Goal: Use online tool/utility: Utilize a website feature to perform a specific function

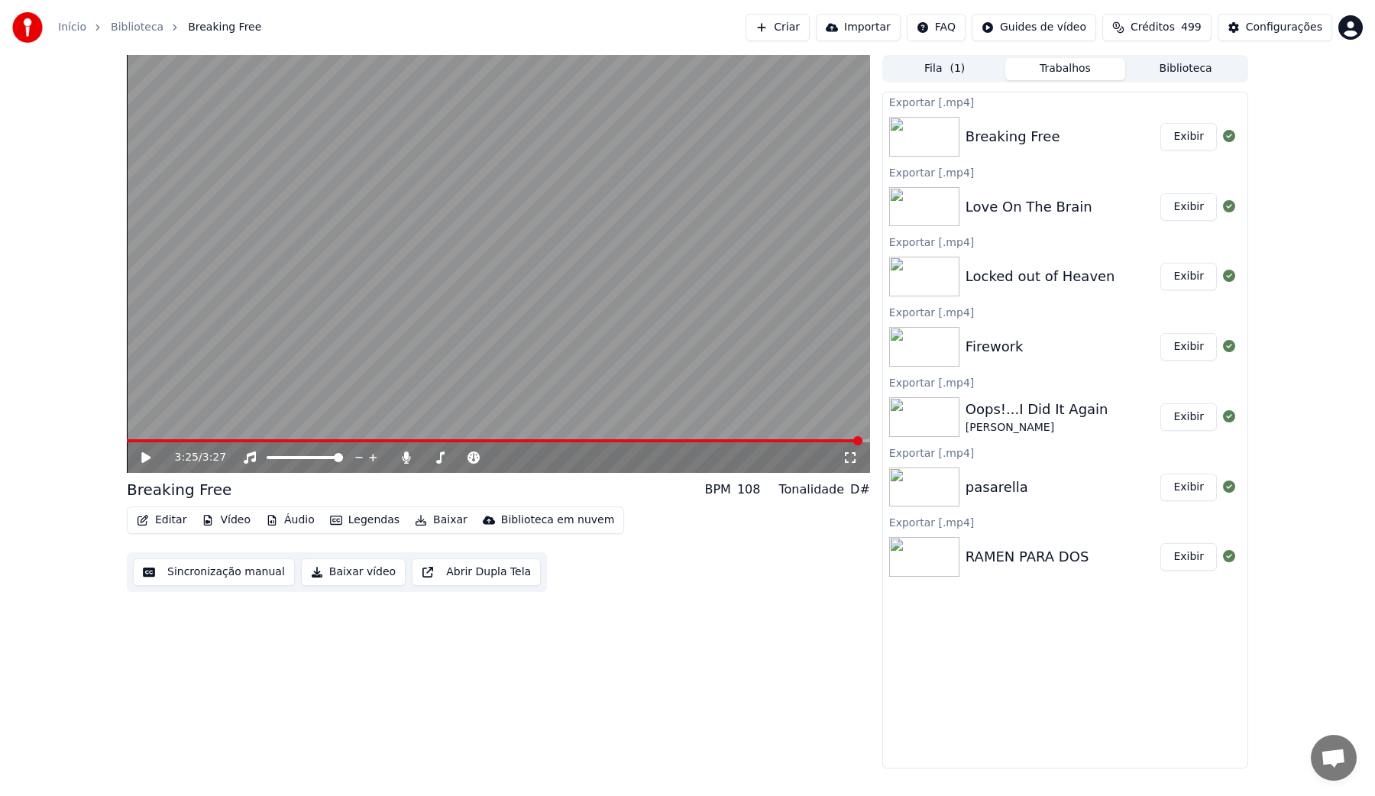
scroll to position [70, 0]
click at [796, 29] on button "Criar" at bounding box center [778, 28] width 64 height 28
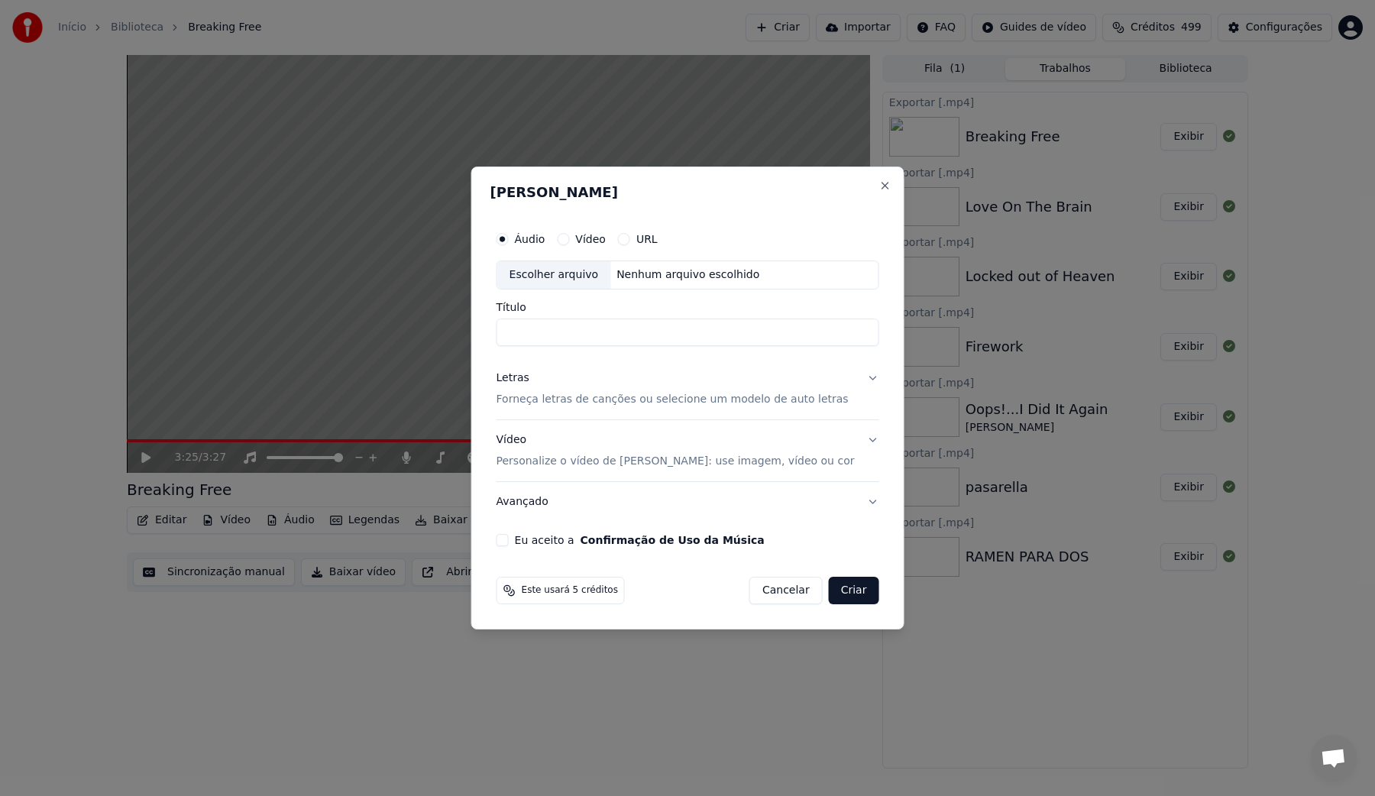
click at [571, 277] on div "Escolher arquivo" at bounding box center [554, 275] width 114 height 28
click at [568, 334] on input "**********" at bounding box center [688, 333] width 383 height 28
type input "**********"
click at [588, 406] on p "Forneça letras de canções ou selecione um modelo de auto letras" at bounding box center [673, 399] width 352 height 15
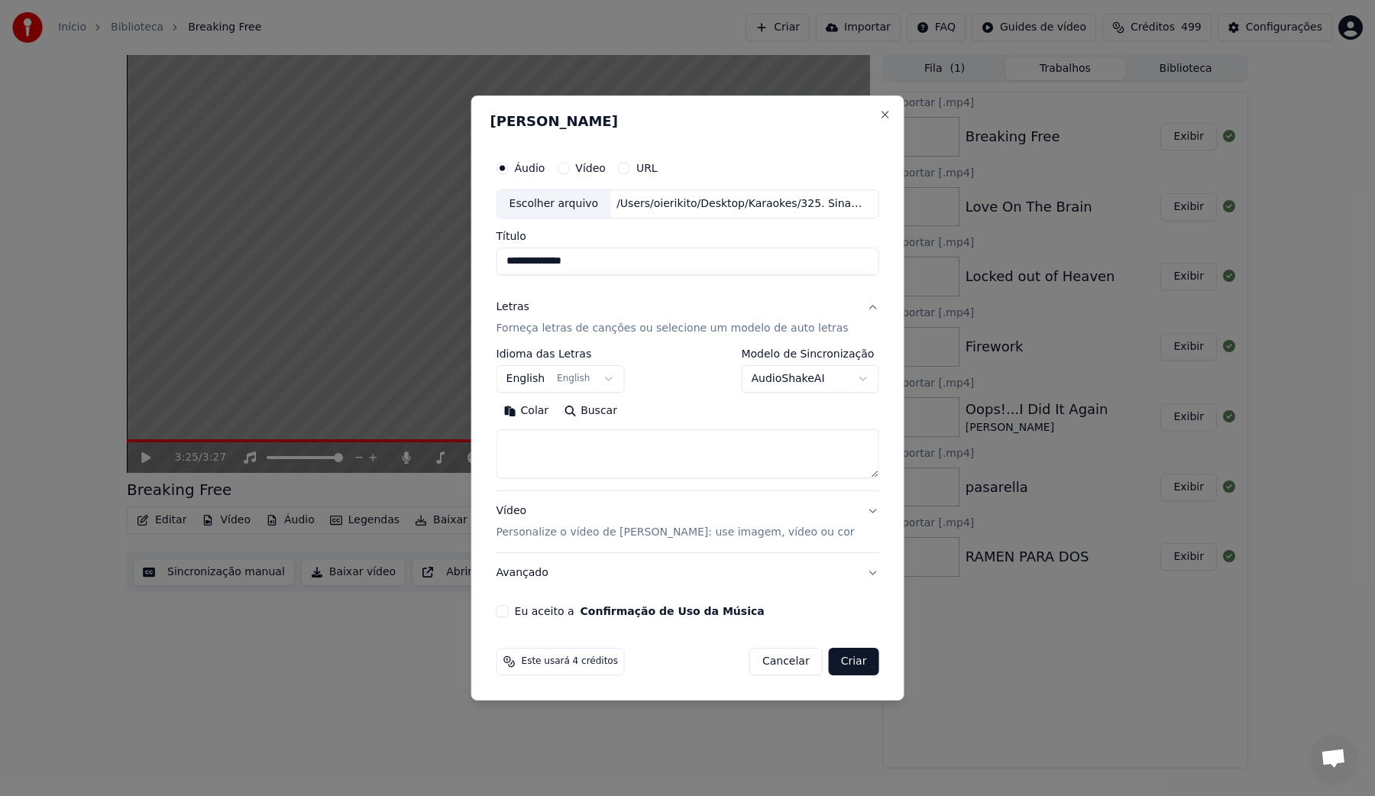
click at [588, 465] on textarea at bounding box center [688, 453] width 383 height 49
paste textarea "**********"
type textarea "**********"
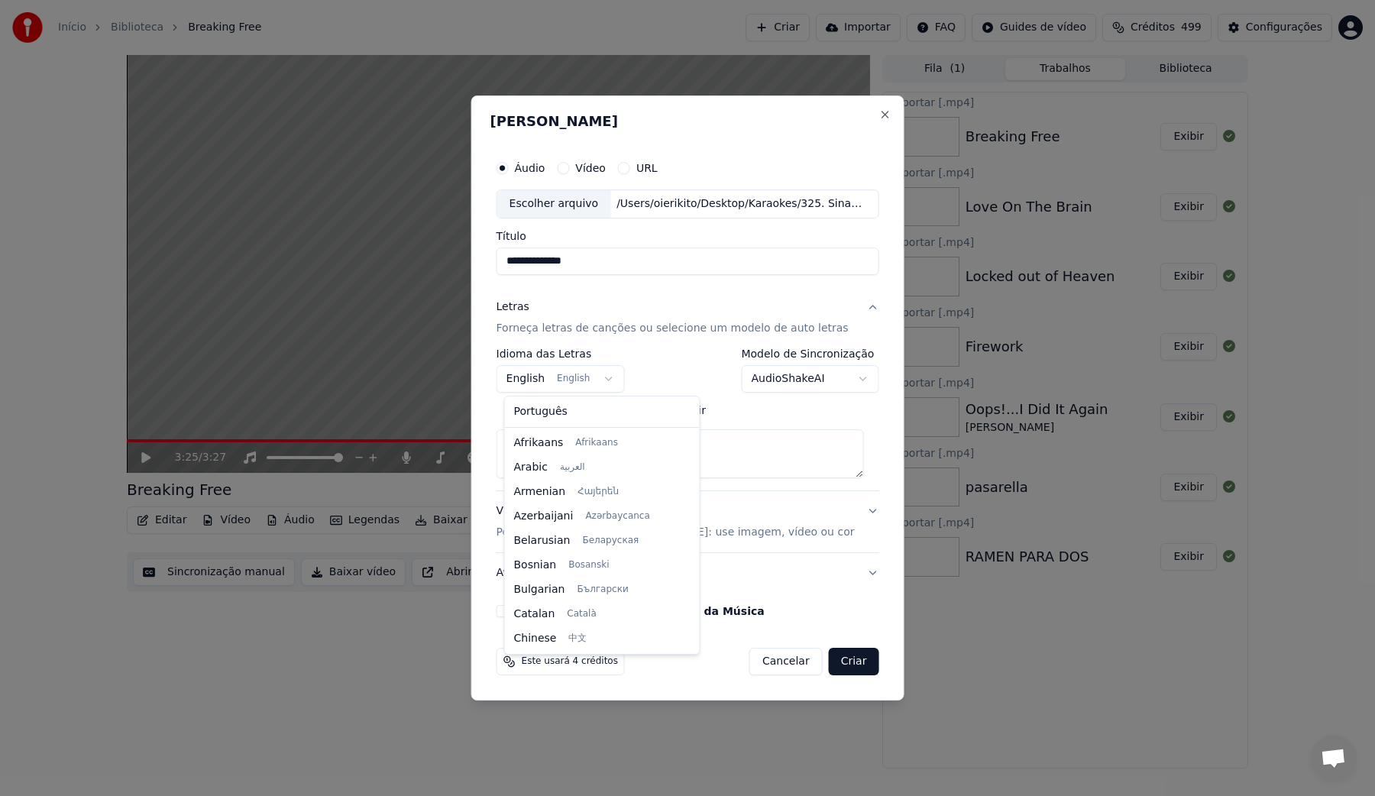
click at [584, 377] on body "Início Biblioteca Breaking Free Criar Importar FAQ Guides de vídeo Créditos 499…" at bounding box center [687, 398] width 1375 height 796
select select "**"
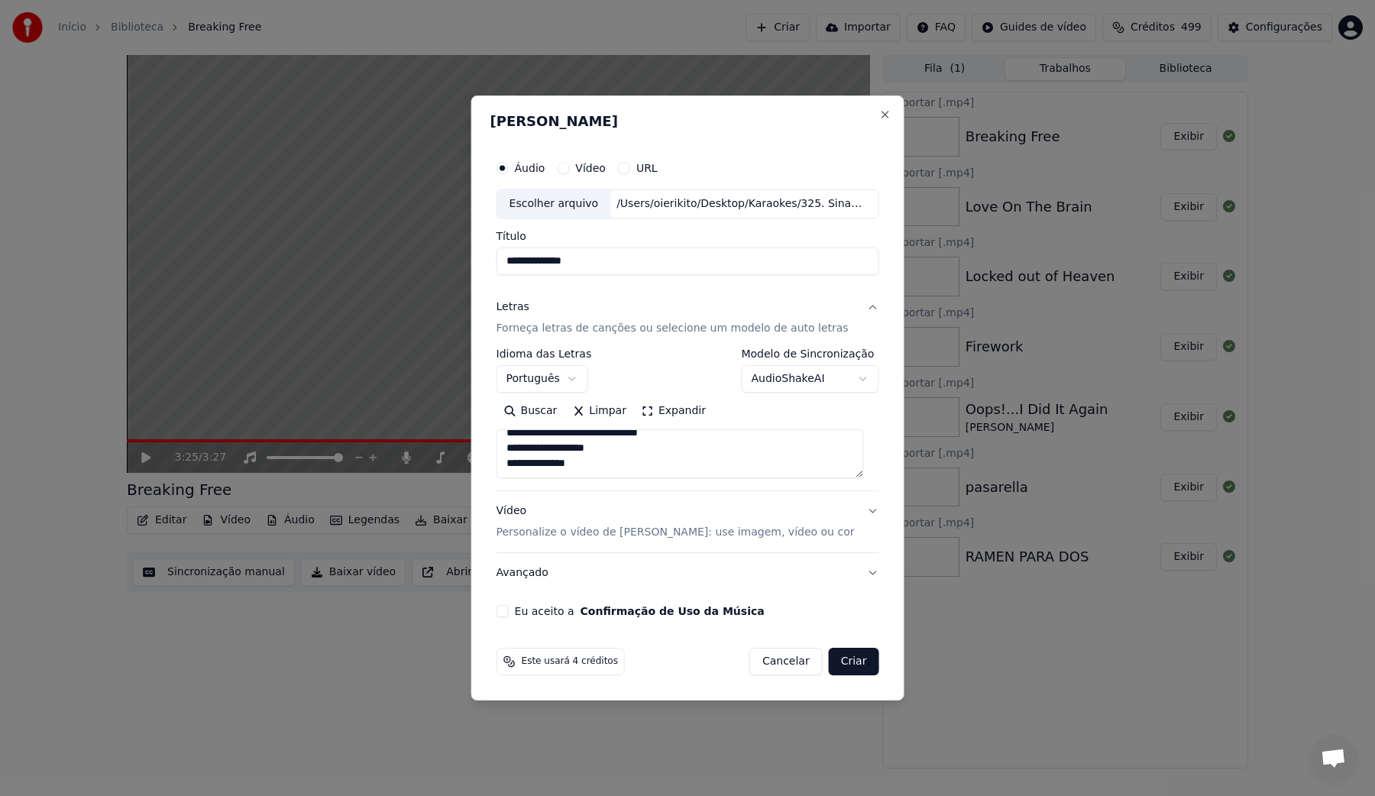
click at [630, 505] on div "Vídeo Personalize o vídeo de karaokê: use imagem, vídeo ou cor" at bounding box center [676, 521] width 358 height 37
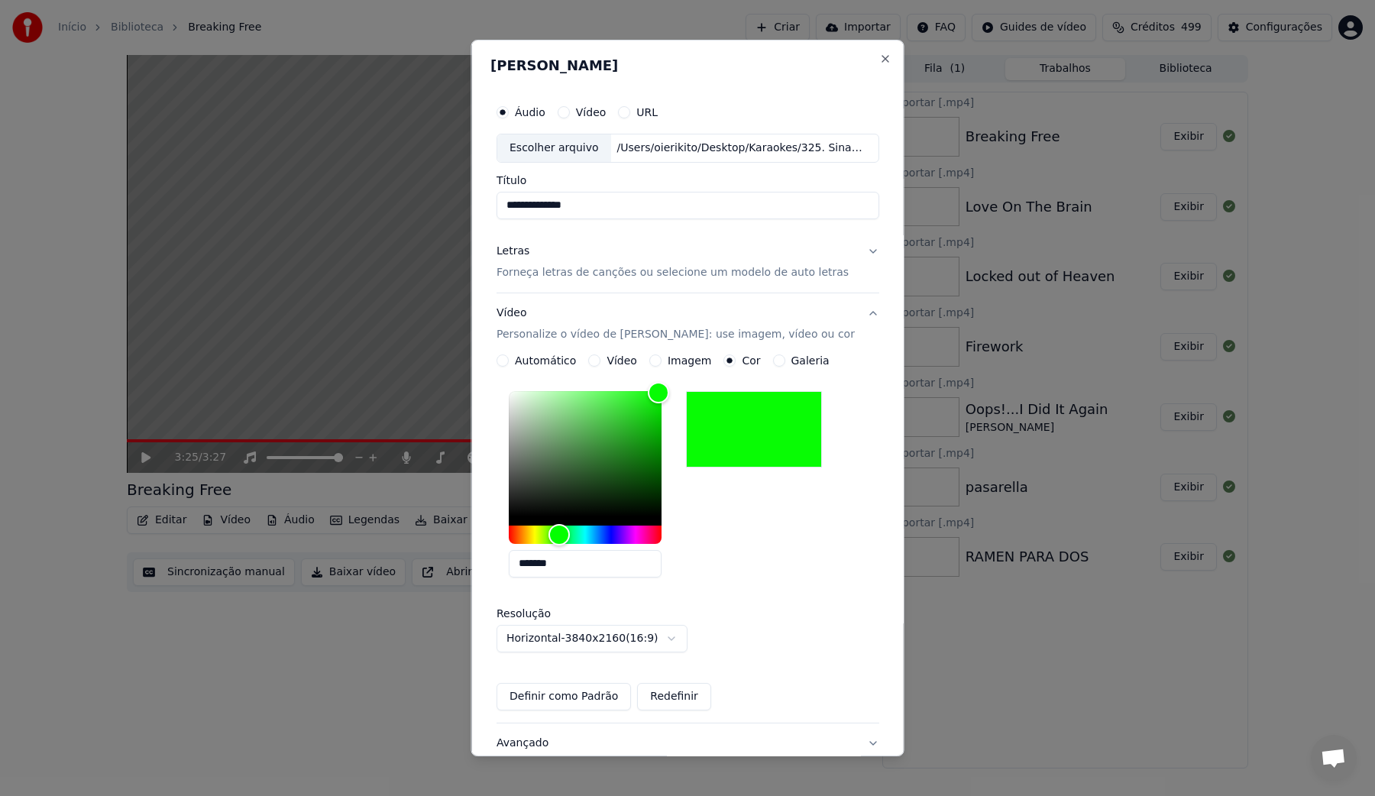
scroll to position [115, 0]
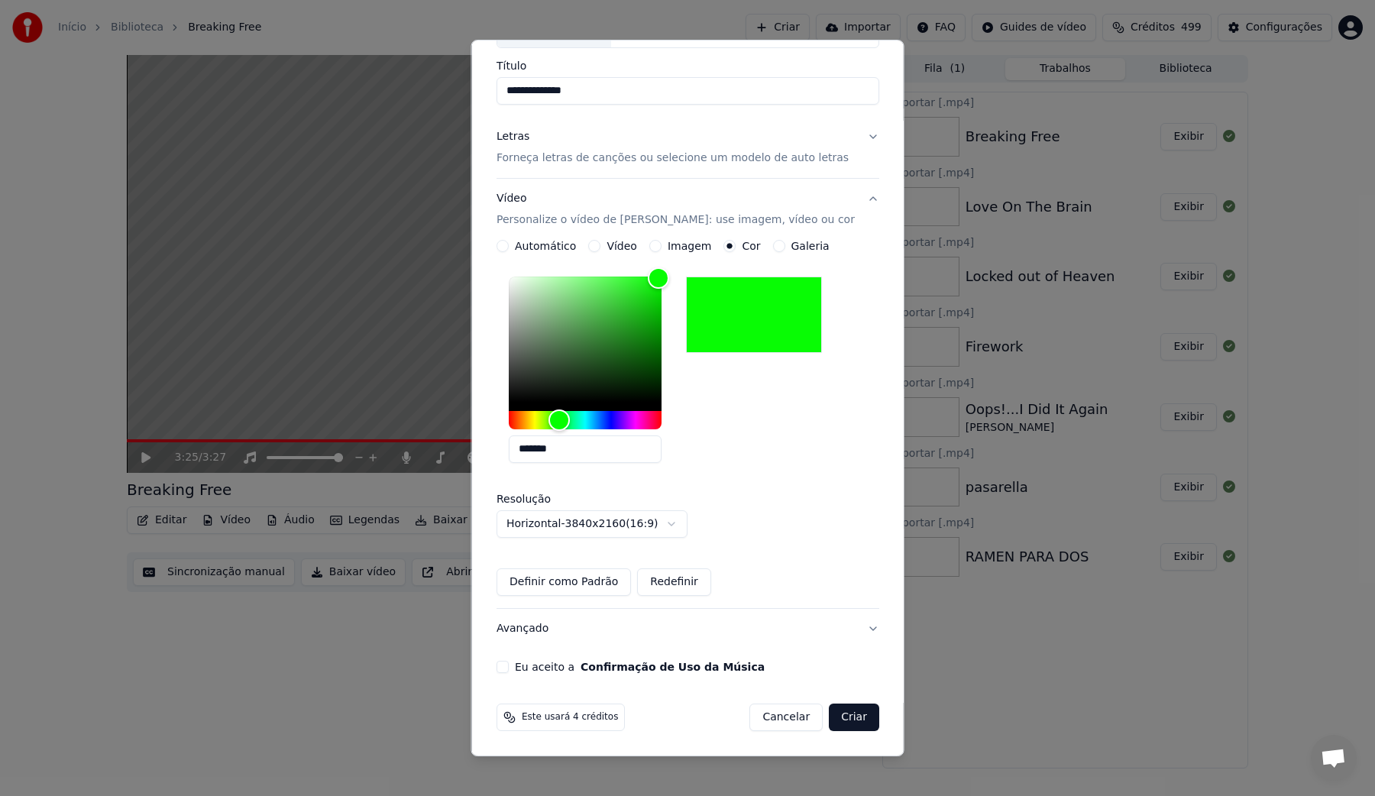
click at [509, 668] on button "Eu aceito a Confirmação de Uso da Música" at bounding box center [503, 667] width 12 height 12
click at [856, 720] on button "Criar" at bounding box center [854, 718] width 50 height 28
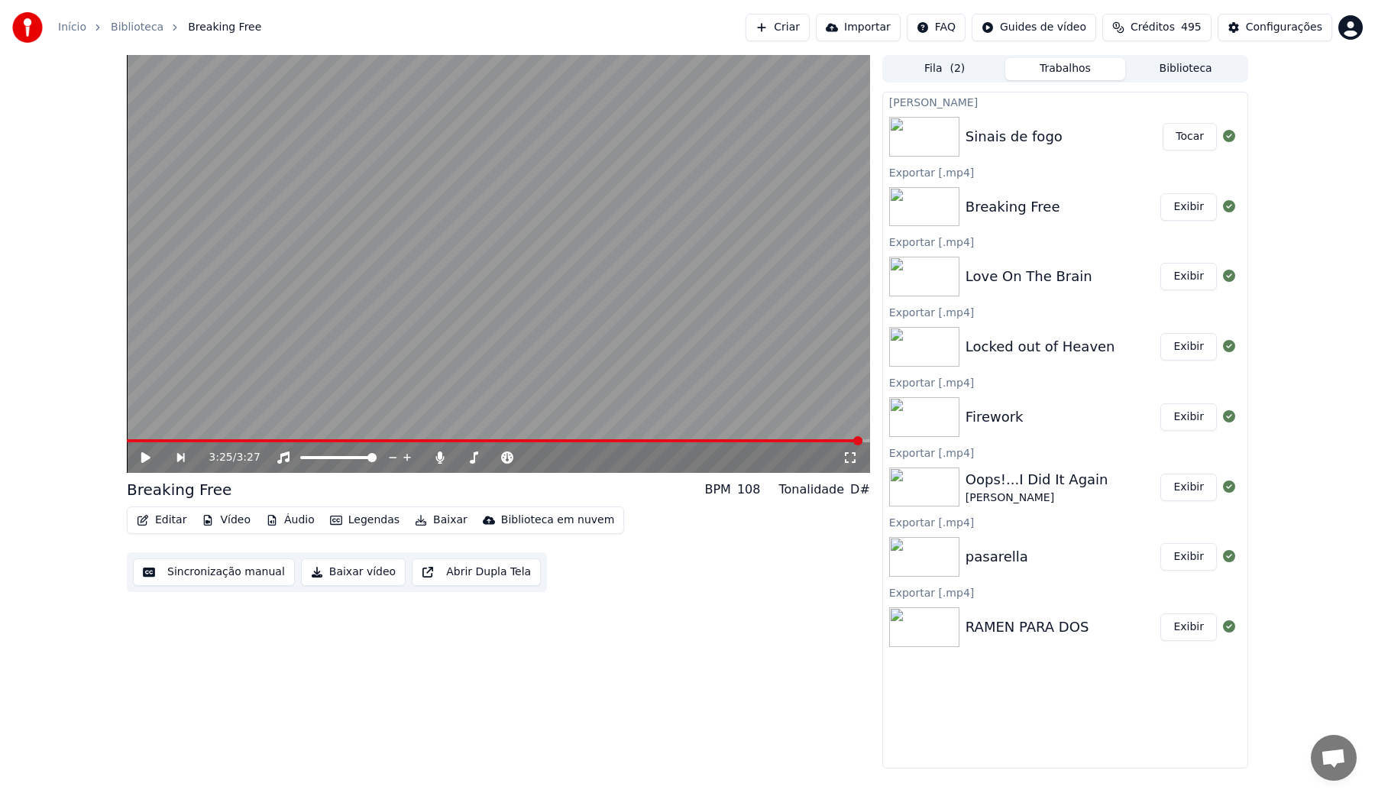
click at [1191, 140] on button "Tocar" at bounding box center [1190, 137] width 54 height 28
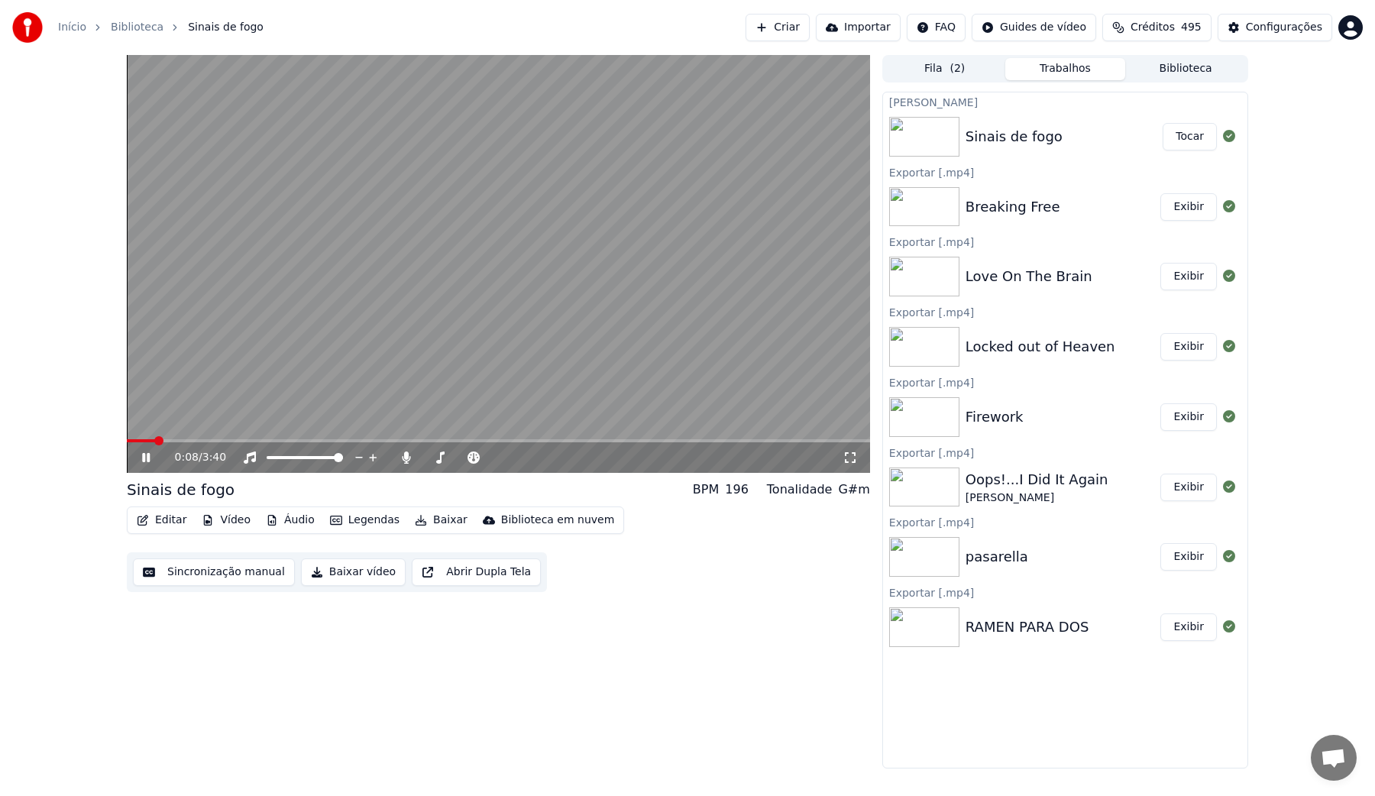
click at [223, 581] on button "Sincronização manual" at bounding box center [214, 572] width 162 height 28
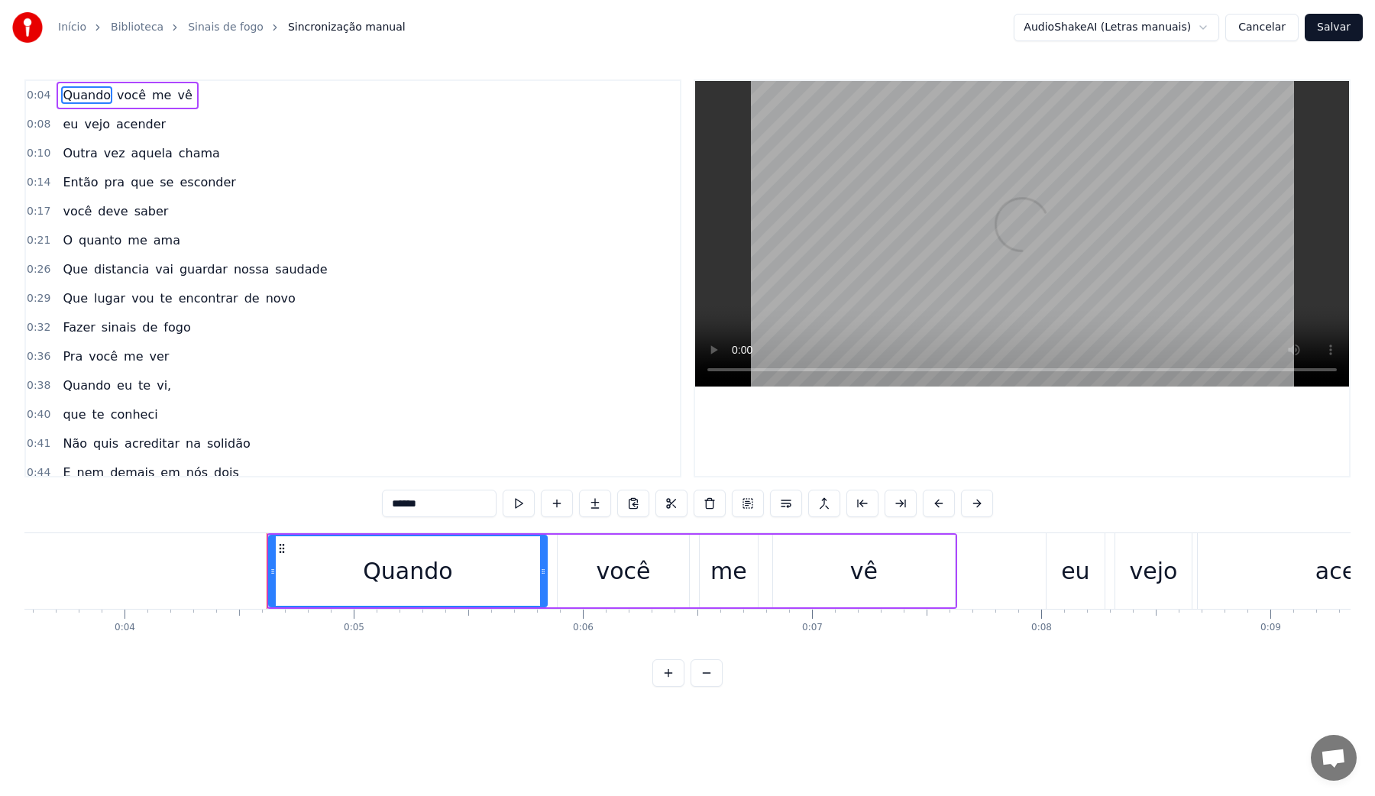
scroll to position [0, 782]
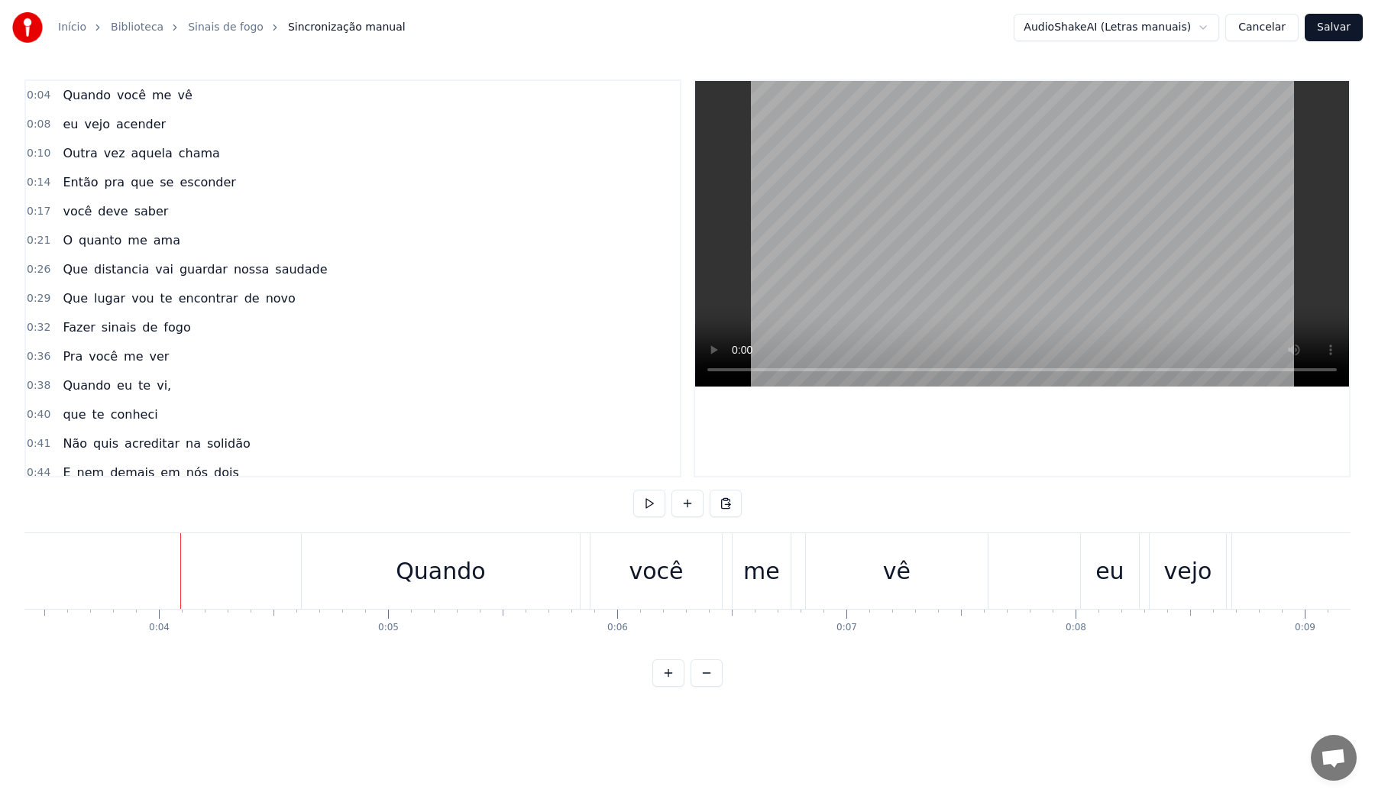
click at [927, 208] on video at bounding box center [1022, 234] width 654 height 306
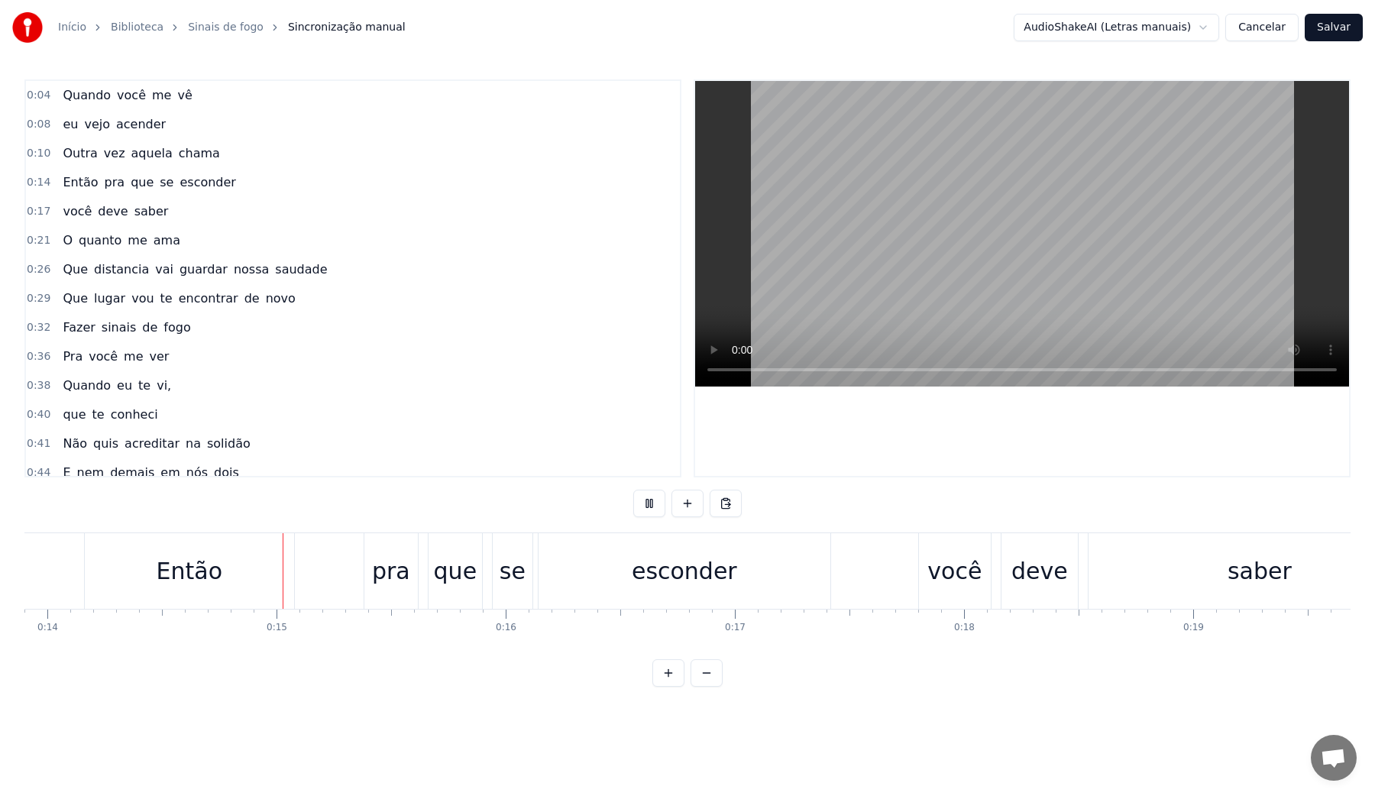
scroll to position [0, 3203]
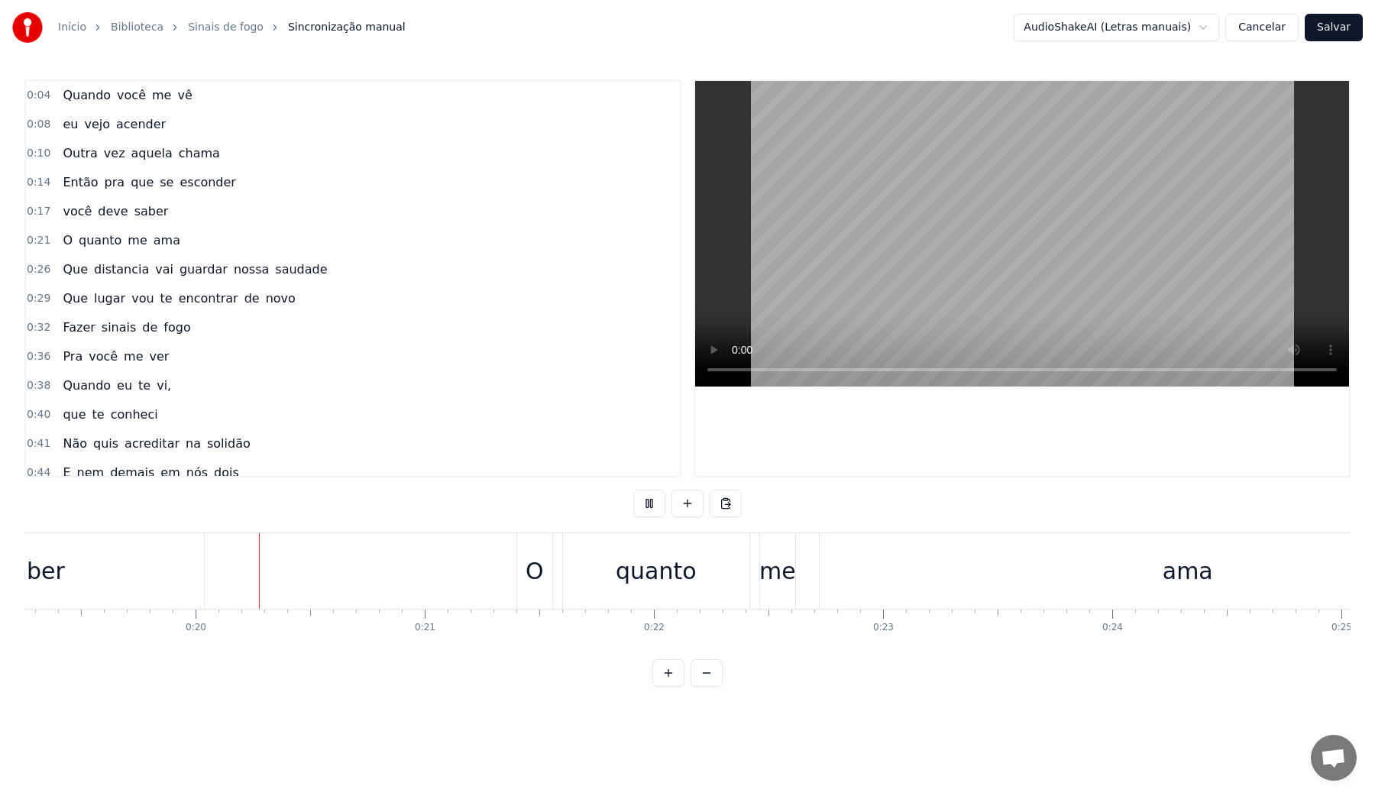
click at [932, 297] on video at bounding box center [1022, 234] width 654 height 306
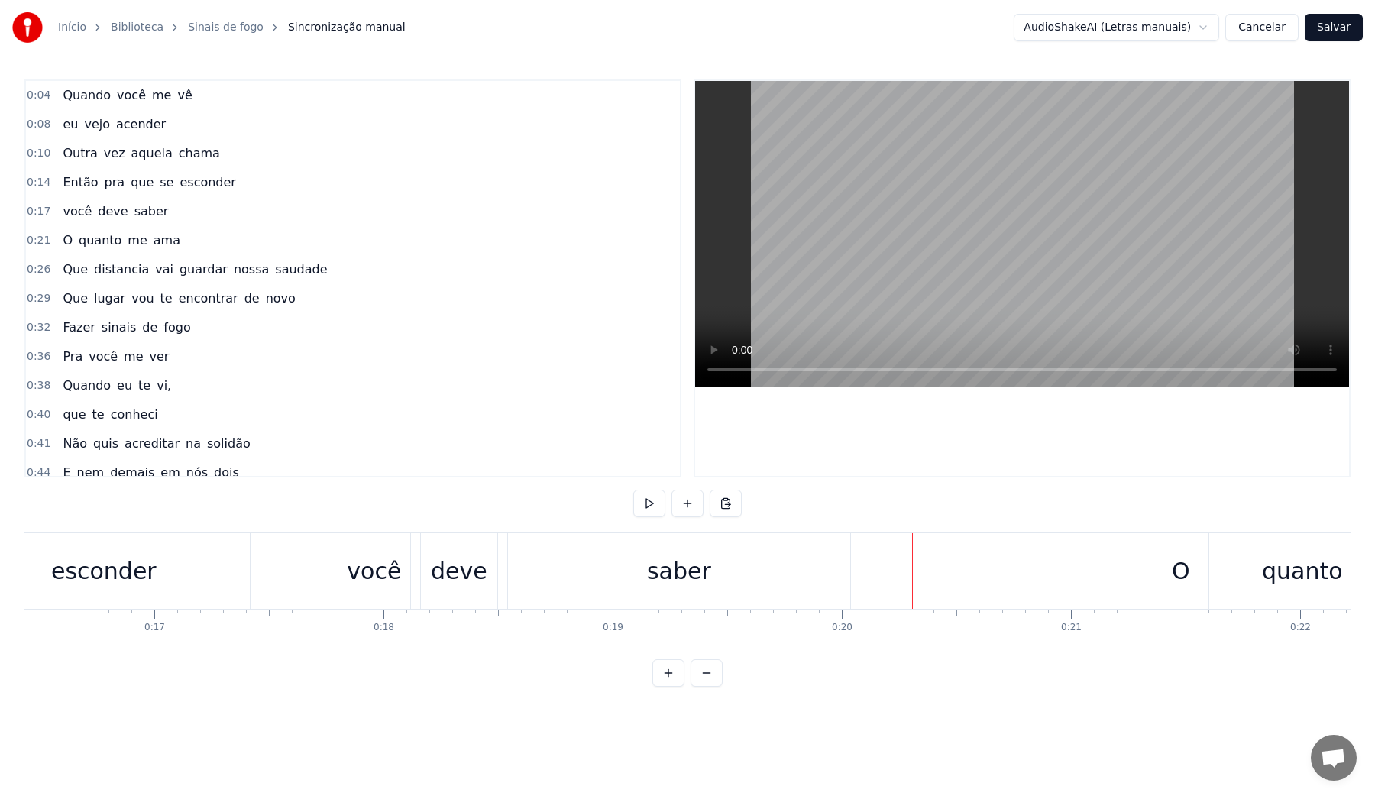
scroll to position [0, 3639]
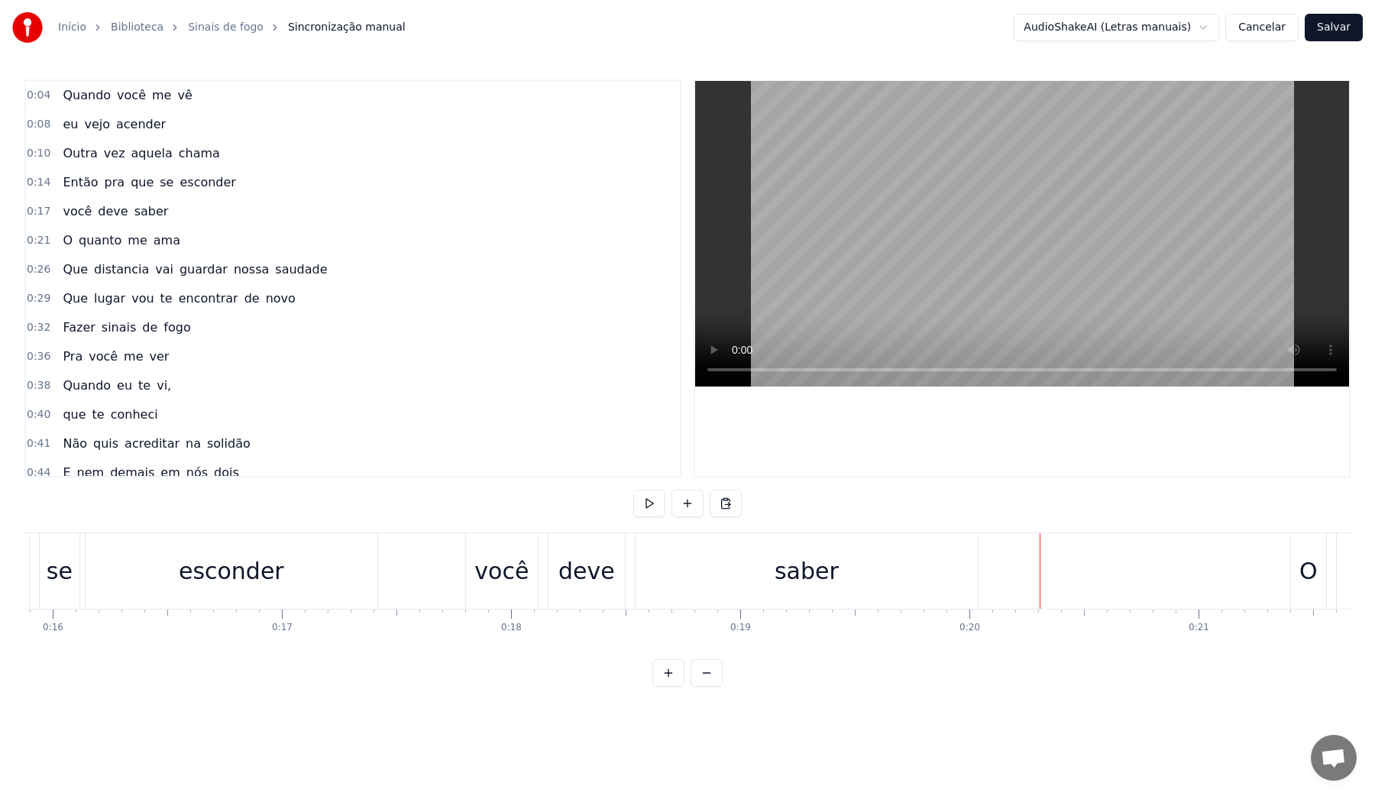
click at [659, 590] on div "saber" at bounding box center [807, 571] width 342 height 76
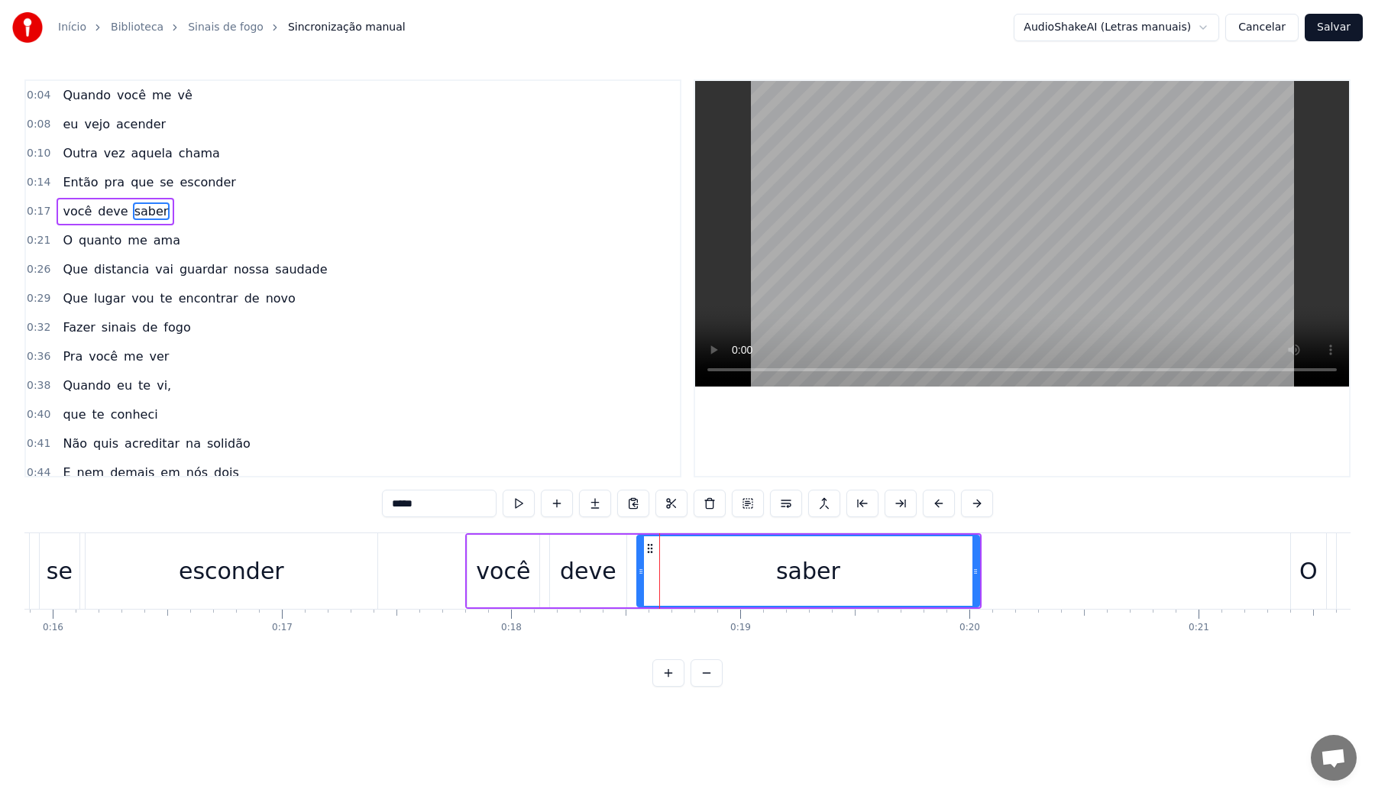
click at [682, 568] on div "saber" at bounding box center [808, 571] width 341 height 70
drag, startPoint x: 973, startPoint y: 566, endPoint x: 685, endPoint y: 564, distance: 288.8
click at [685, 564] on div at bounding box center [687, 571] width 6 height 70
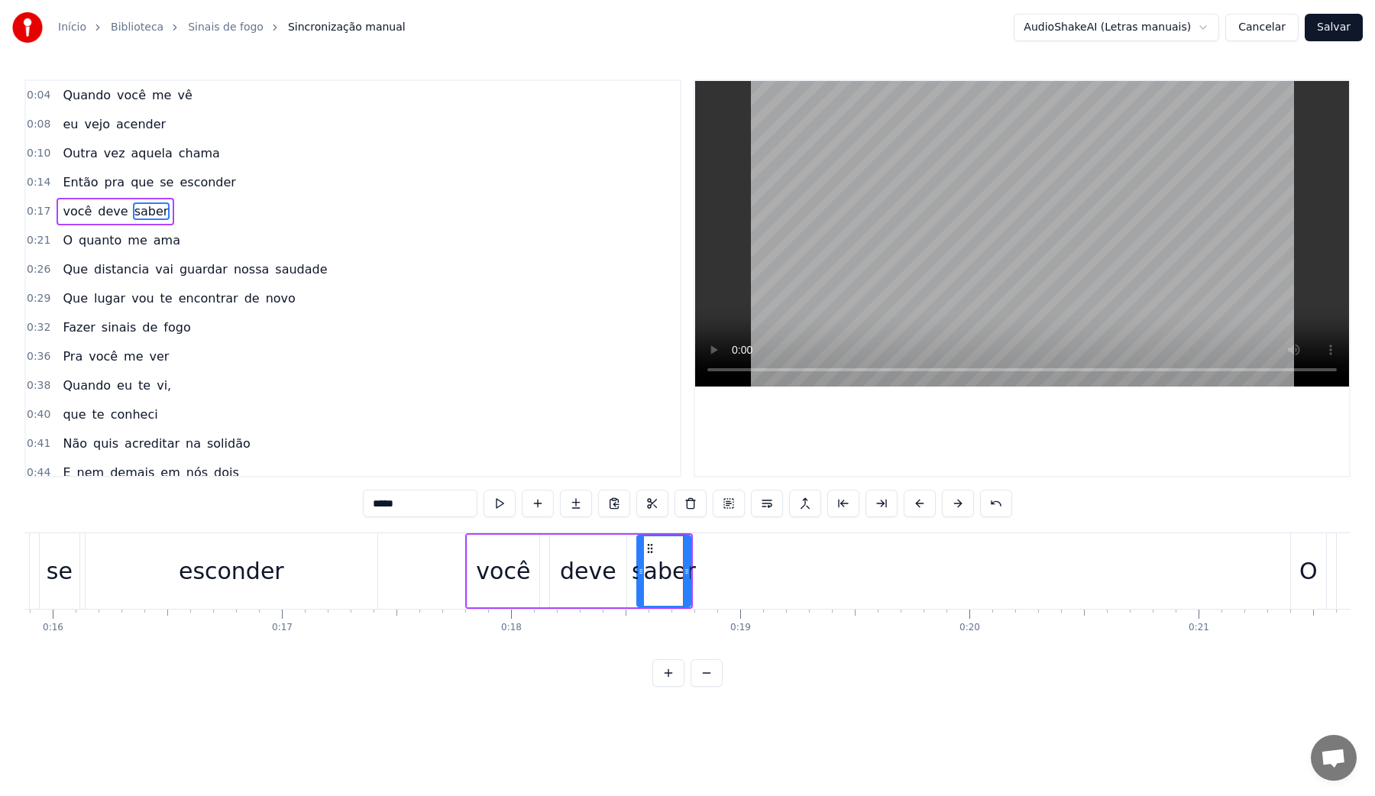
drag, startPoint x: 431, startPoint y: 507, endPoint x: 385, endPoint y: 506, distance: 45.9
click at [385, 506] on input "*****" at bounding box center [420, 504] width 115 height 28
type input "**"
click at [583, 502] on button at bounding box center [576, 504] width 32 height 28
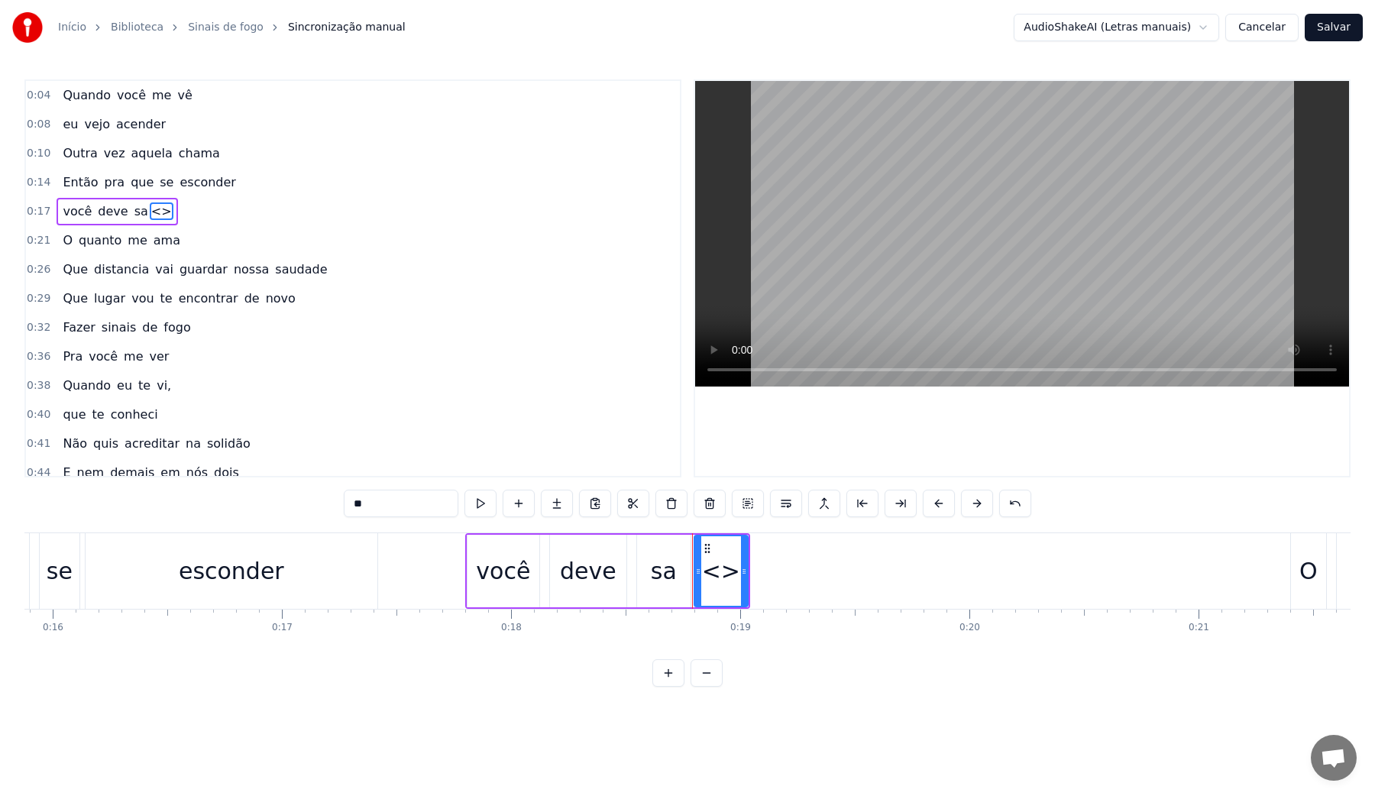
drag, startPoint x: 406, startPoint y: 503, endPoint x: 269, endPoint y: 503, distance: 137.5
click at [269, 503] on div "0:04 Quando você me vê 0:08 eu vejo acender 0:10 Outra vez aquela chama 0:14 En…" at bounding box center [687, 382] width 1326 height 607
paste input "*"
drag, startPoint x: 744, startPoint y: 577, endPoint x: 948, endPoint y: 580, distance: 204.0
click at [948, 580] on div at bounding box center [948, 571] width 6 height 70
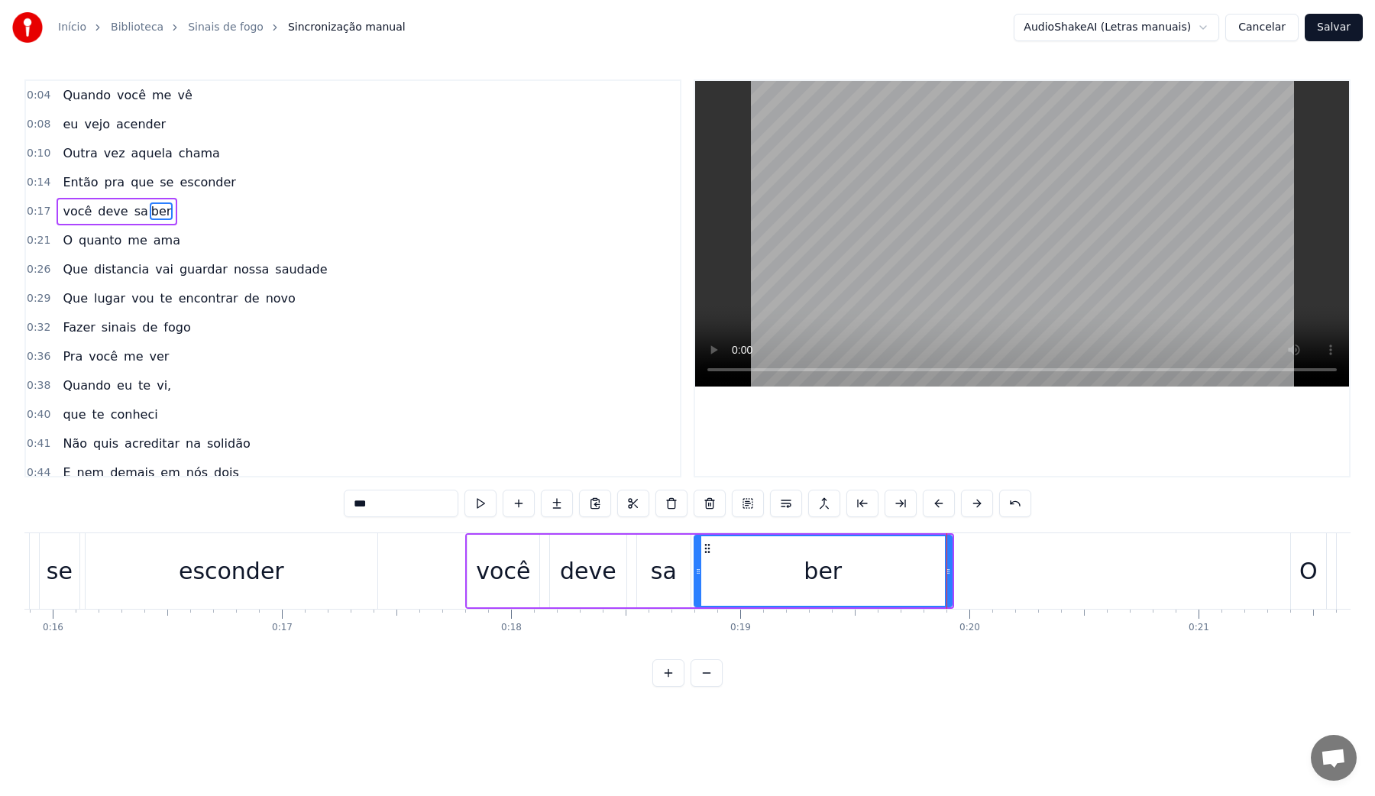
click at [597, 576] on div "deve" at bounding box center [588, 571] width 57 height 34
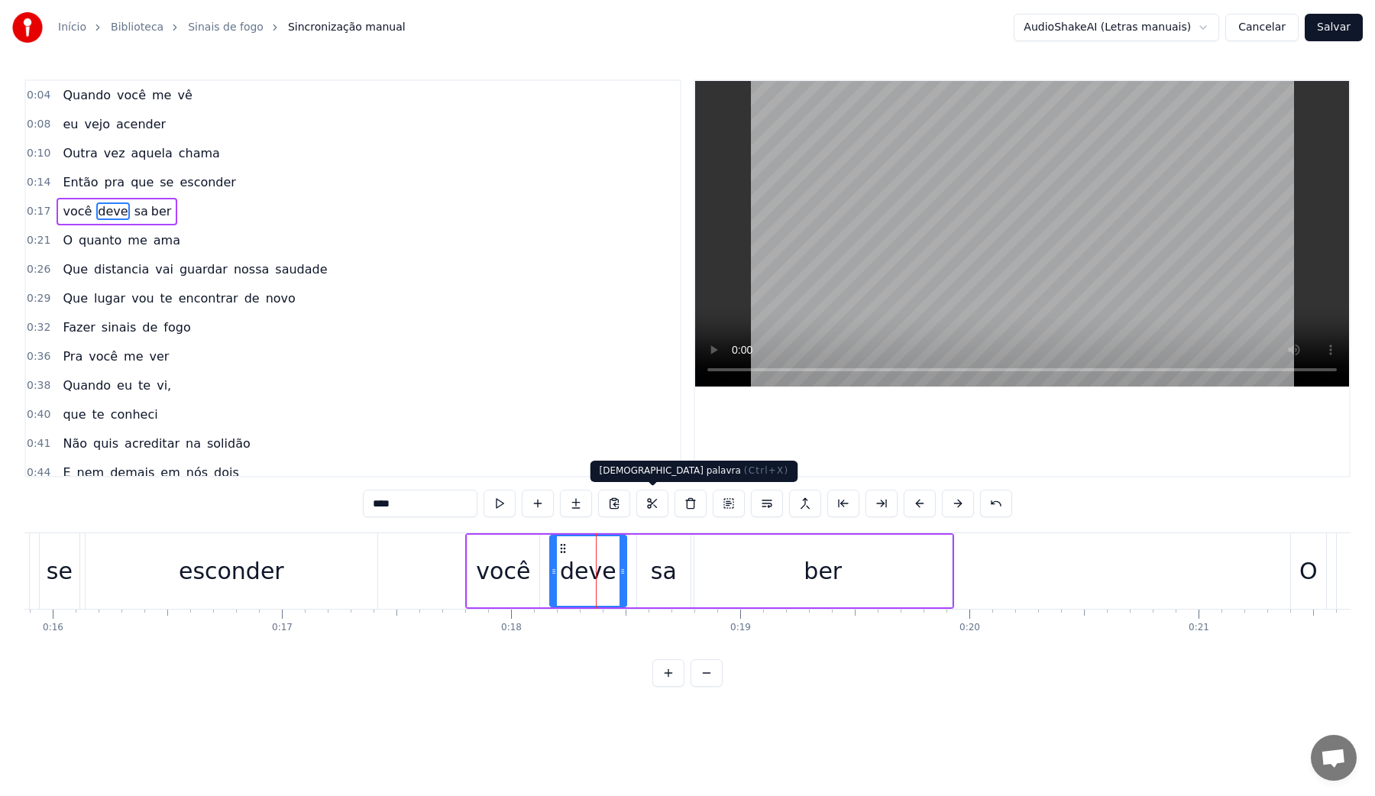
click at [932, 228] on video at bounding box center [1022, 234] width 654 height 306
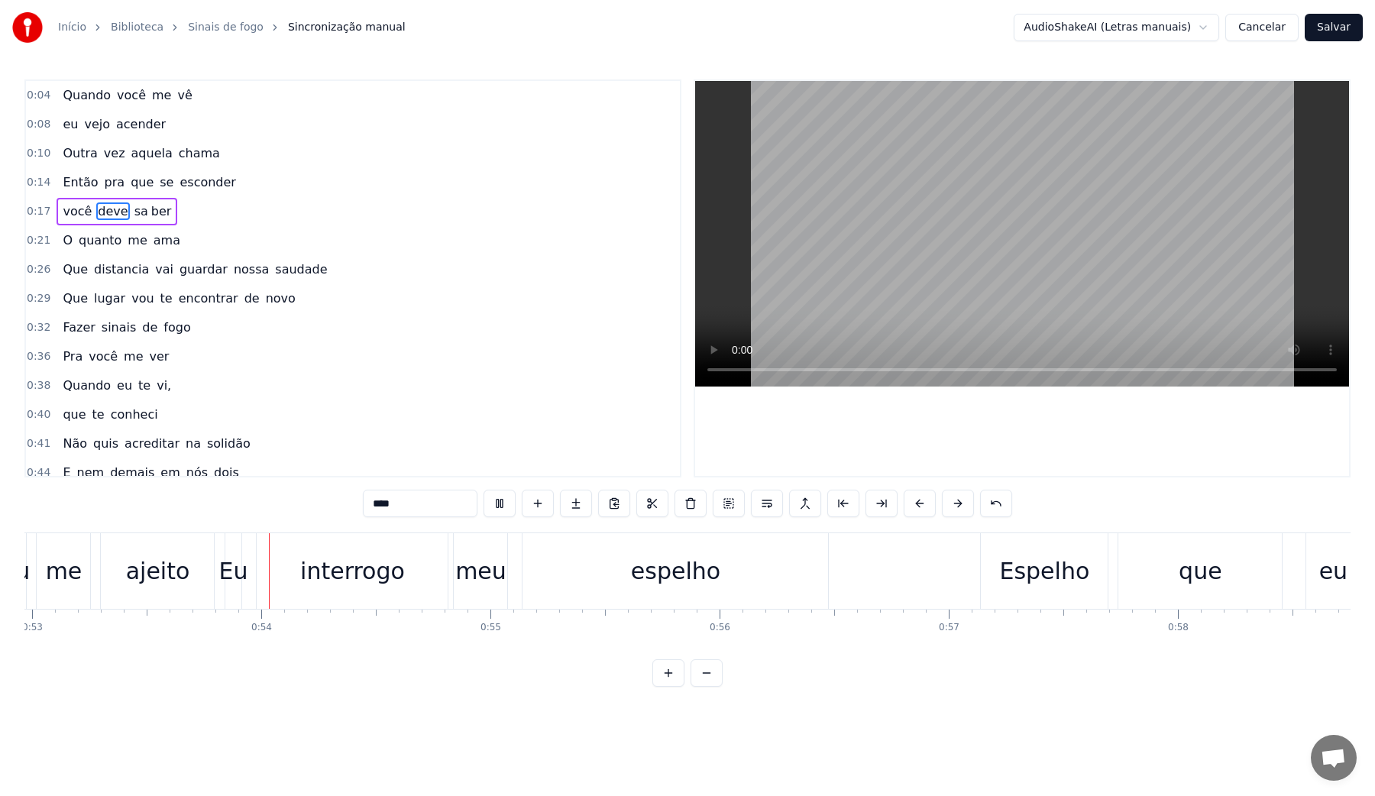
scroll to position [0, 12148]
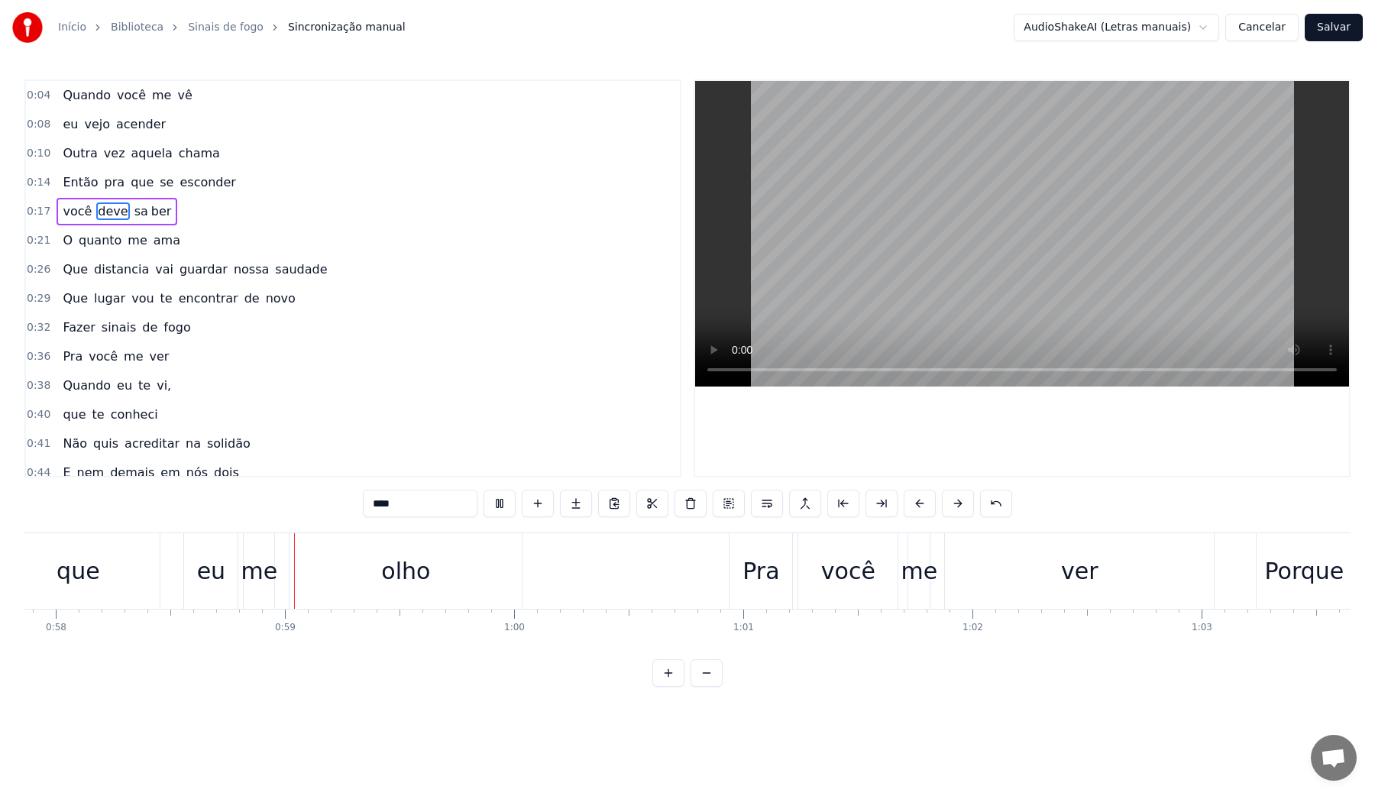
click at [932, 228] on video at bounding box center [1022, 234] width 654 height 306
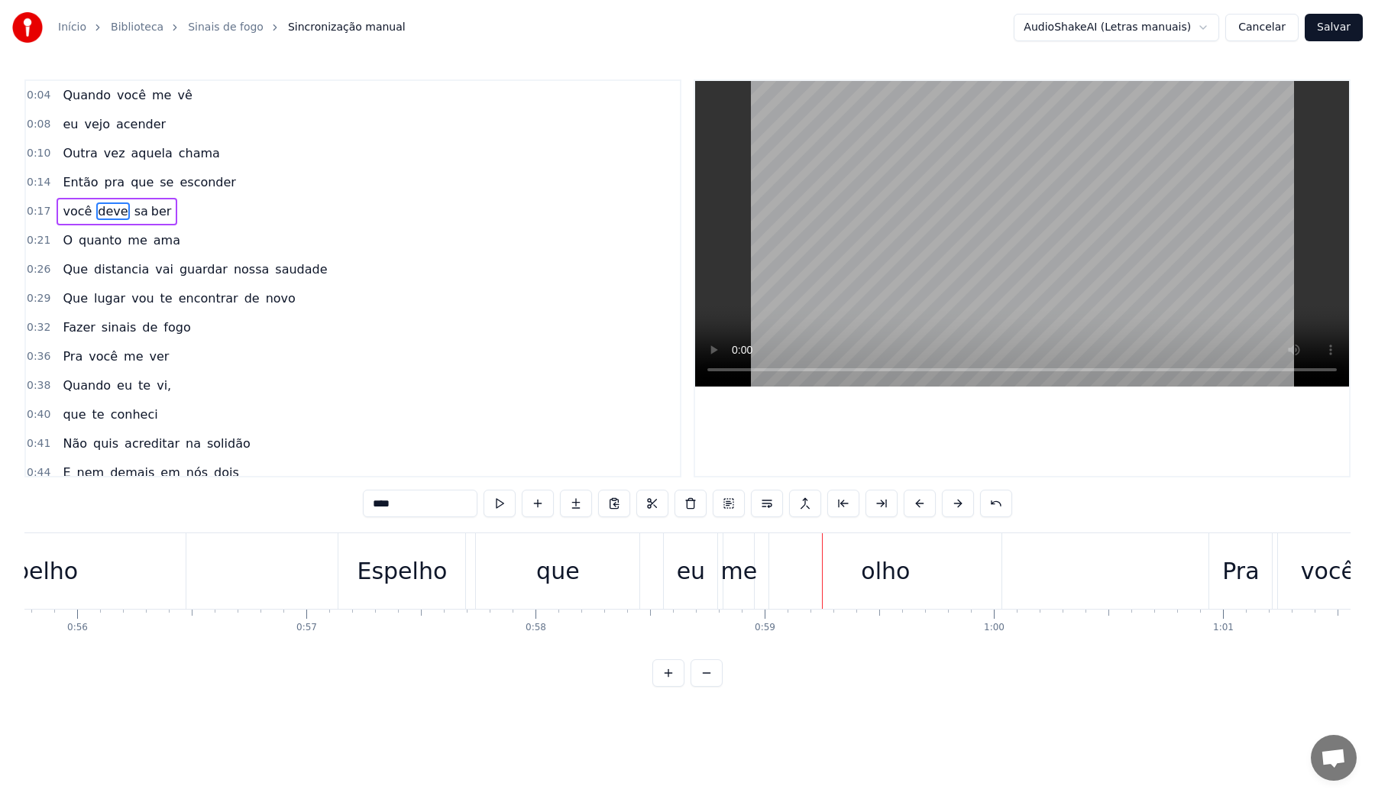
scroll to position [0, 12733]
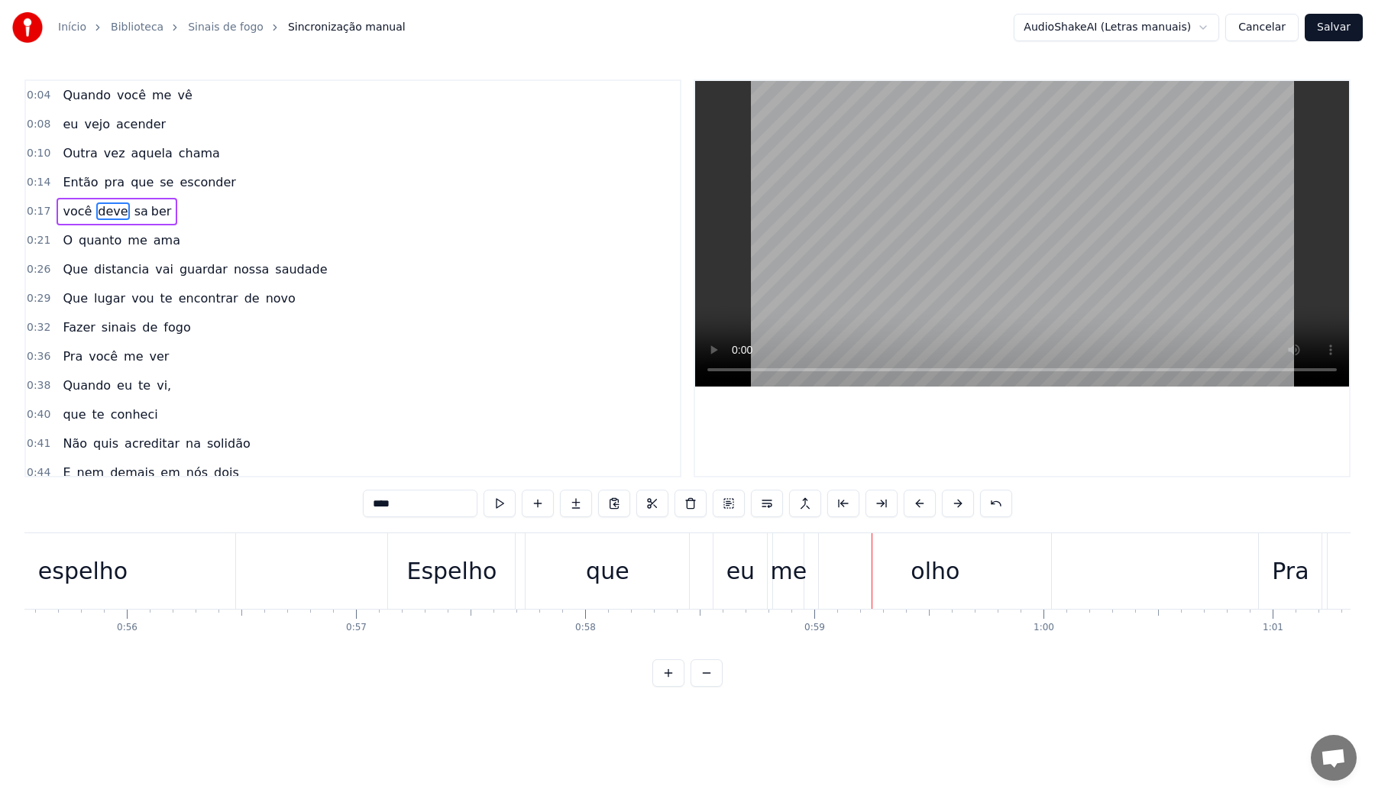
click at [438, 568] on div "Espelho" at bounding box center [451, 571] width 90 height 34
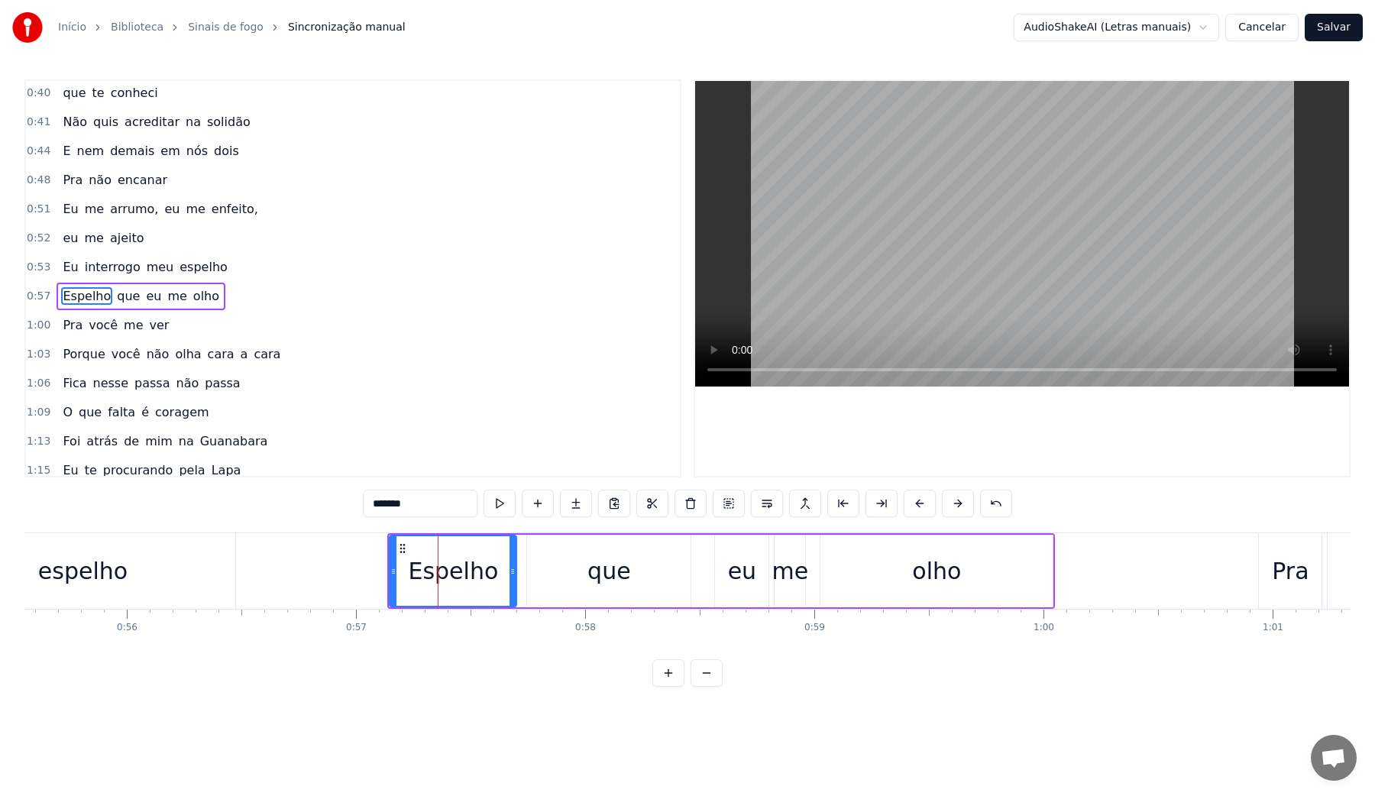
scroll to position [339, 0]
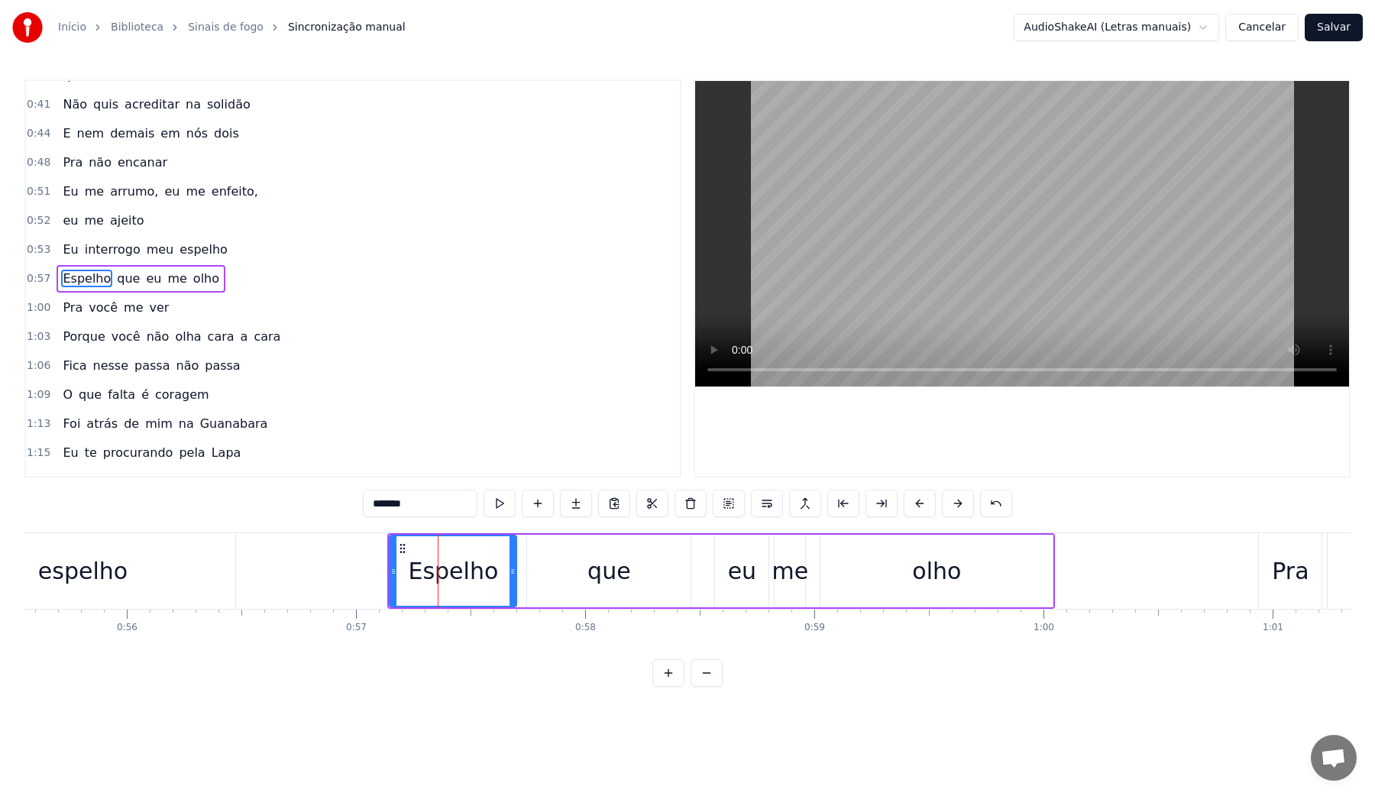
click at [868, 219] on video at bounding box center [1022, 234] width 654 height 306
click at [556, 565] on div "que" at bounding box center [608, 571] width 163 height 73
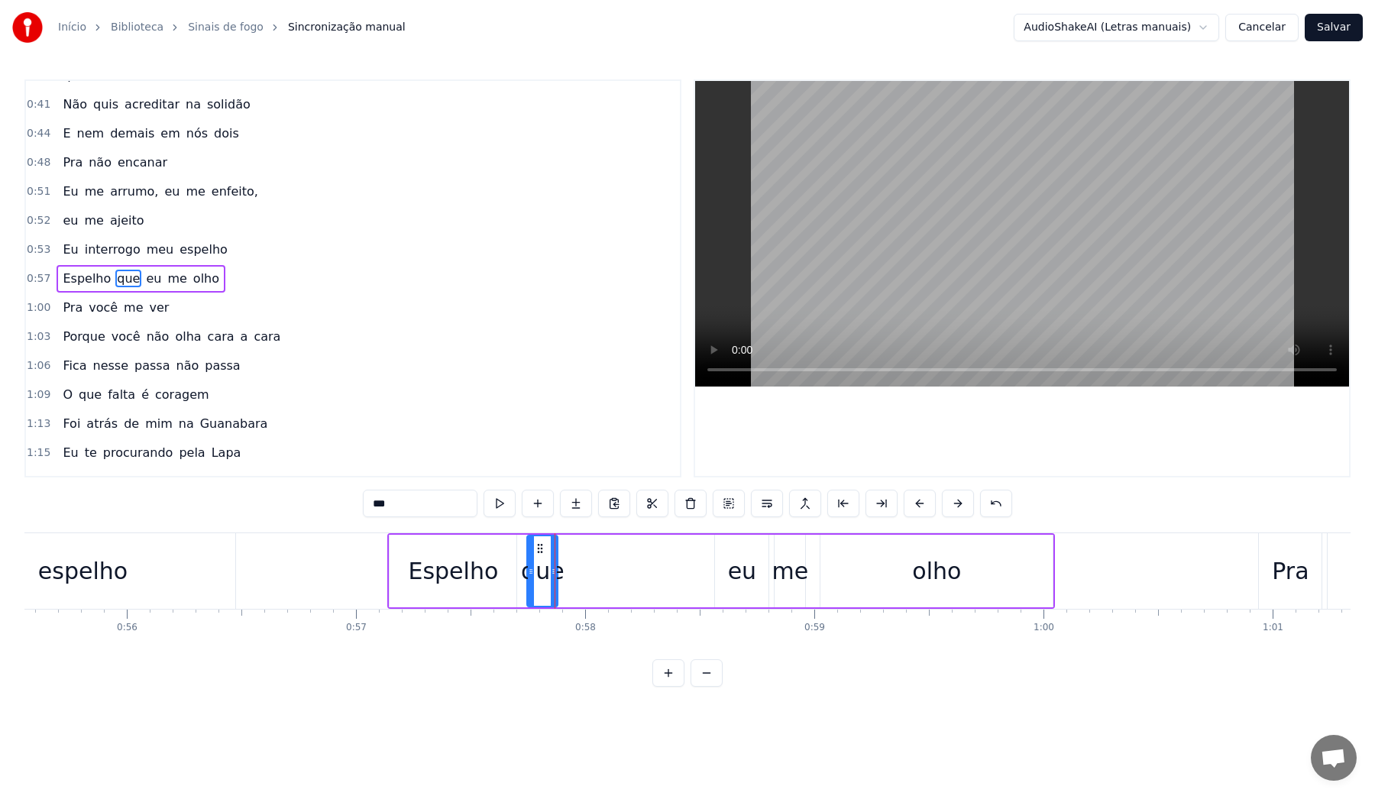
drag, startPoint x: 688, startPoint y: 572, endPoint x: 556, endPoint y: 572, distance: 132.2
click at [556, 572] on icon at bounding box center [554, 571] width 6 height 12
click at [726, 568] on div "eu" at bounding box center [741, 571] width 53 height 73
drag, startPoint x: 717, startPoint y: 569, endPoint x: 560, endPoint y: 567, distance: 157.4
click at [560, 567] on icon at bounding box center [562, 571] width 6 height 12
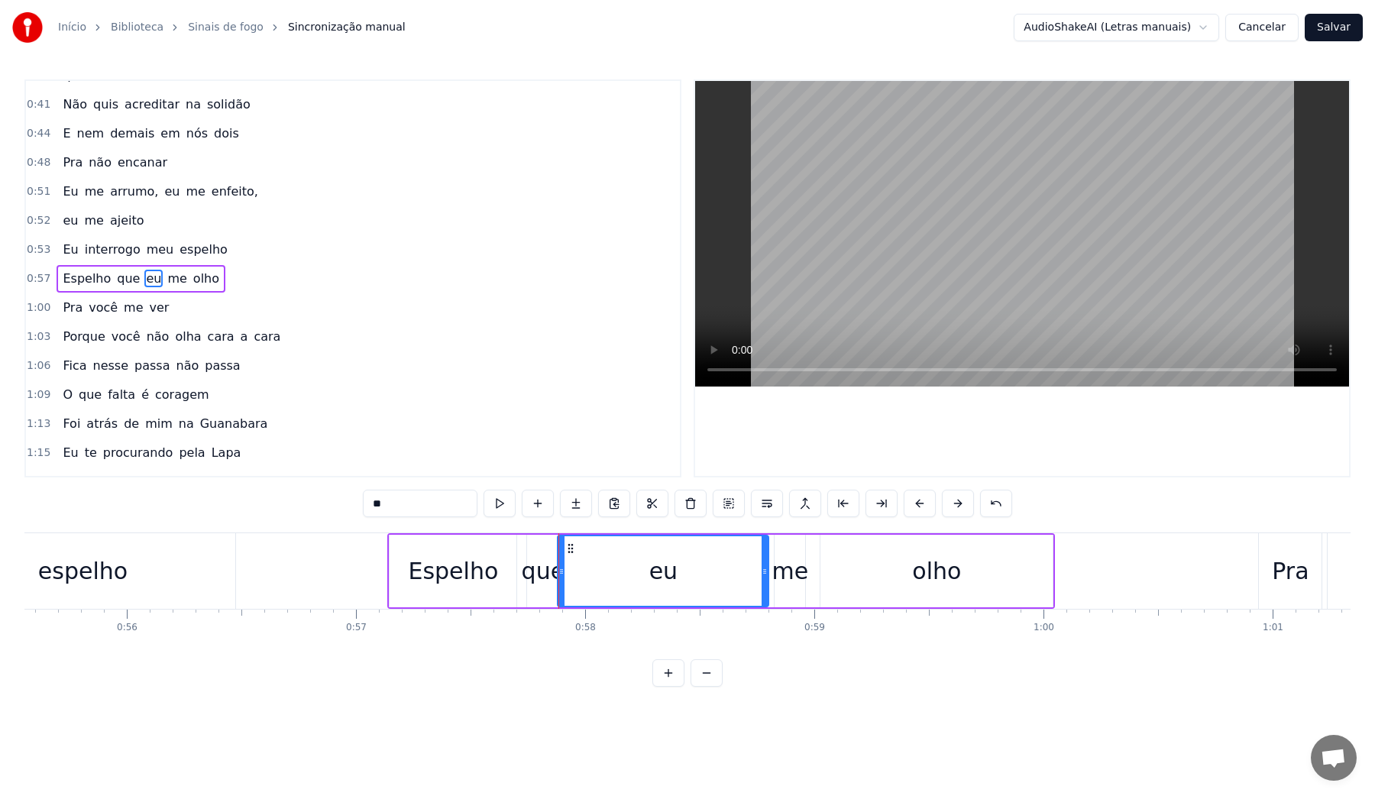
click at [834, 241] on video at bounding box center [1022, 234] width 654 height 306
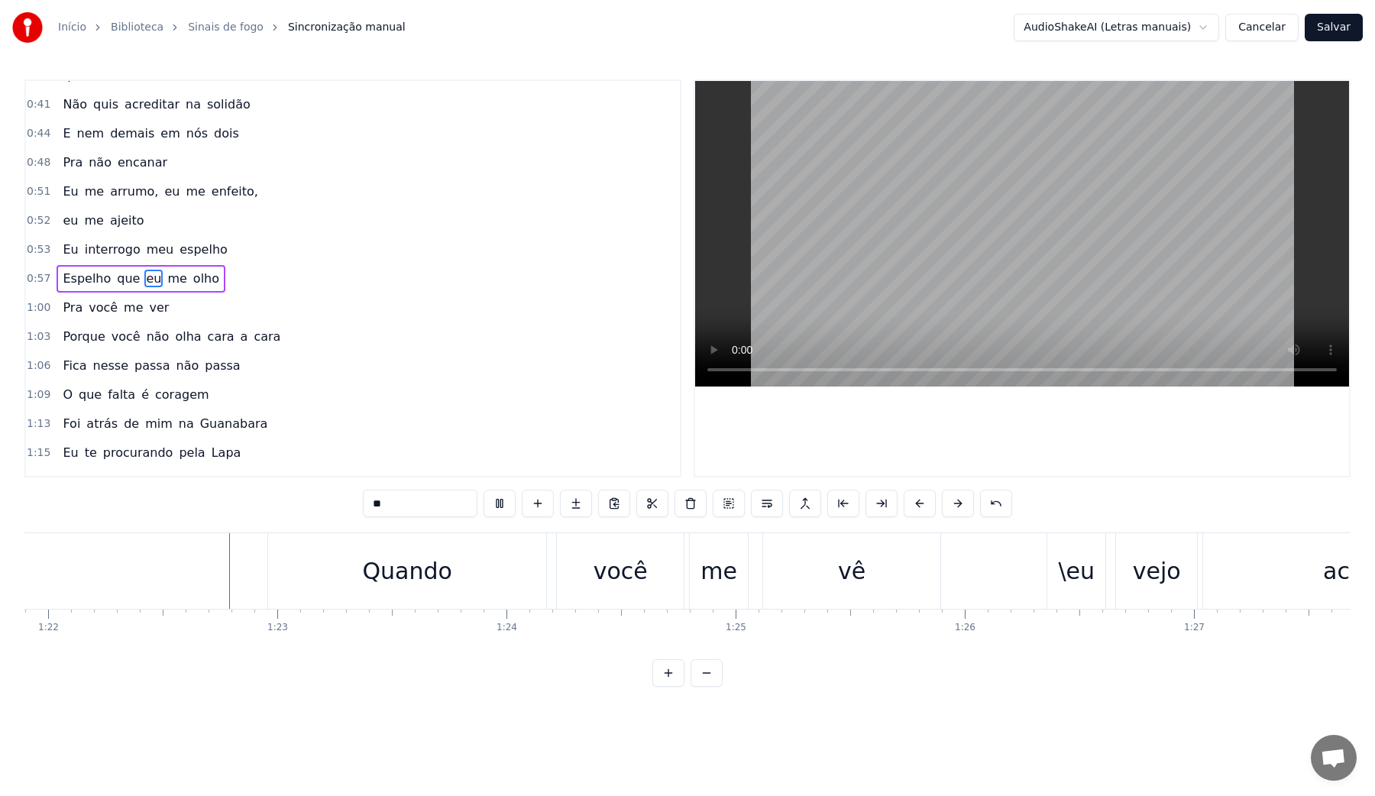
scroll to position [0, 18778]
click at [834, 241] on video at bounding box center [1022, 234] width 654 height 306
click at [1054, 577] on div "\eu" at bounding box center [1069, 571] width 37 height 34
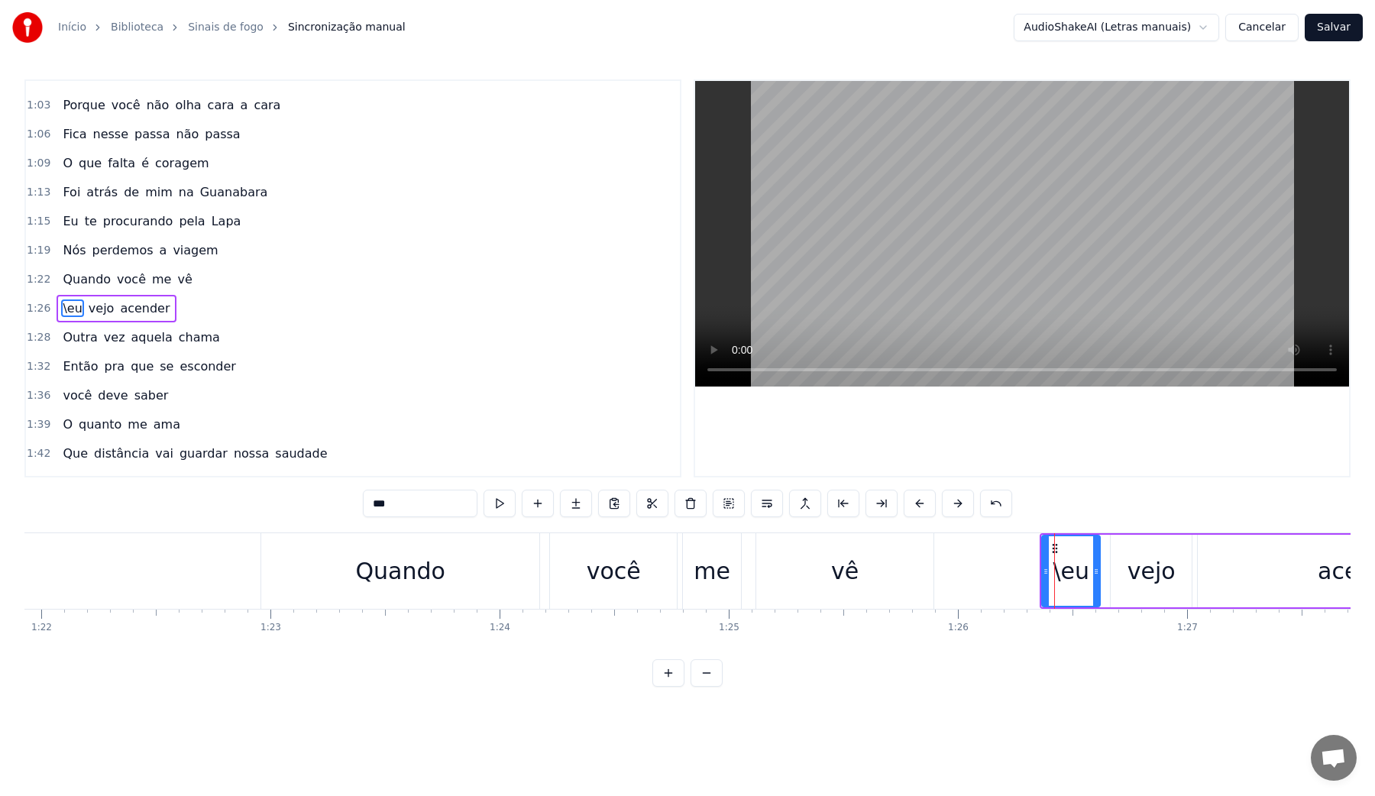
scroll to position [601, 0]
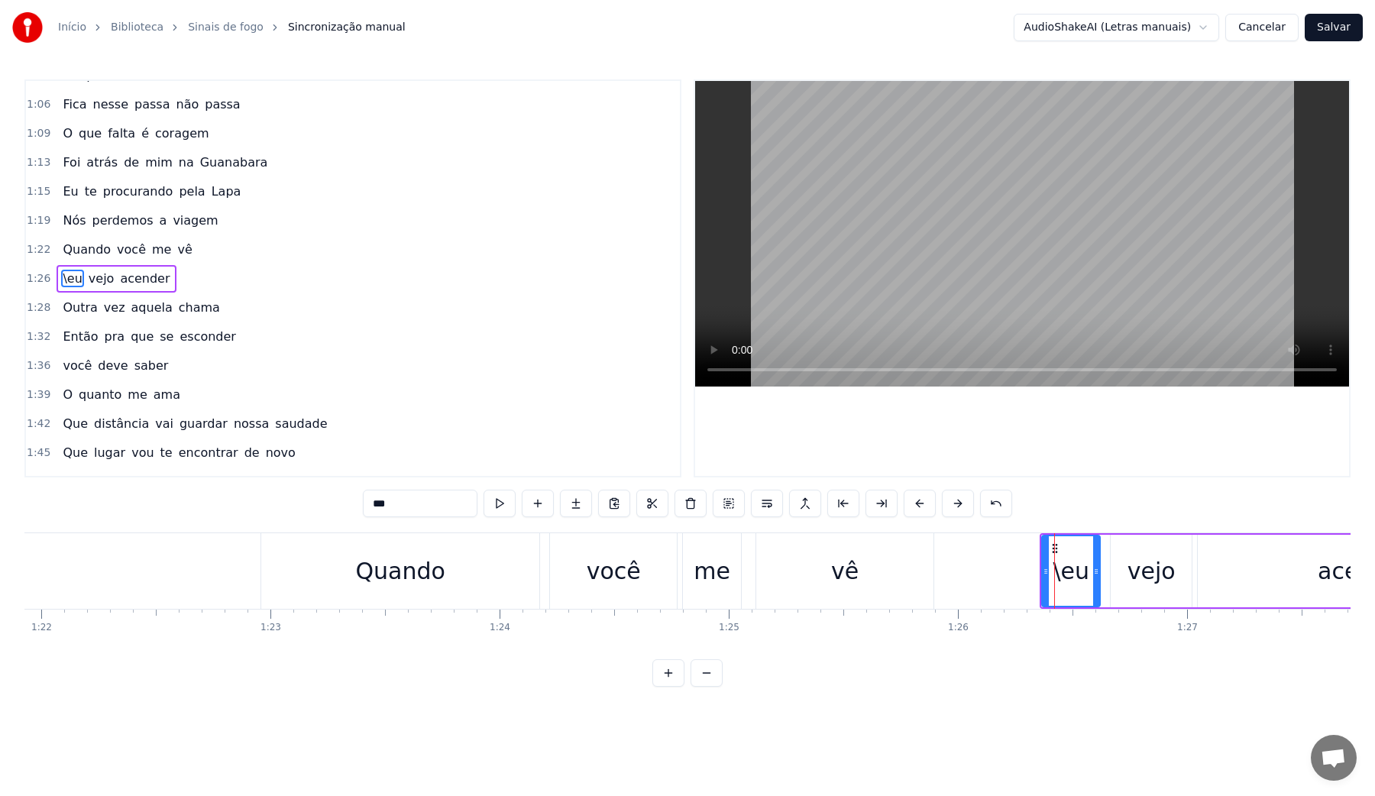
click at [377, 510] on input "***" at bounding box center [420, 504] width 115 height 28
click at [377, 502] on input "***" at bounding box center [420, 504] width 115 height 28
click at [849, 584] on div "vê" at bounding box center [845, 571] width 28 height 34
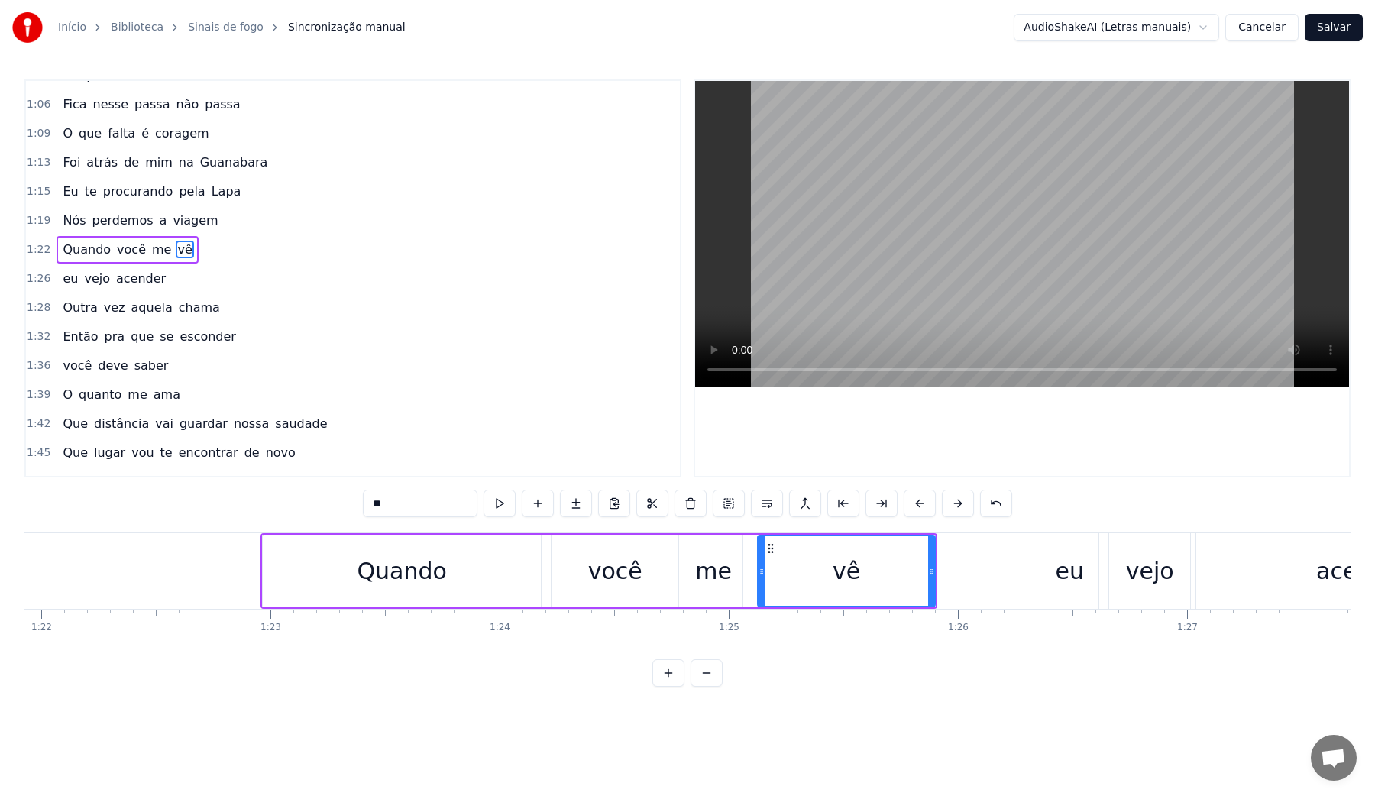
scroll to position [571, 0]
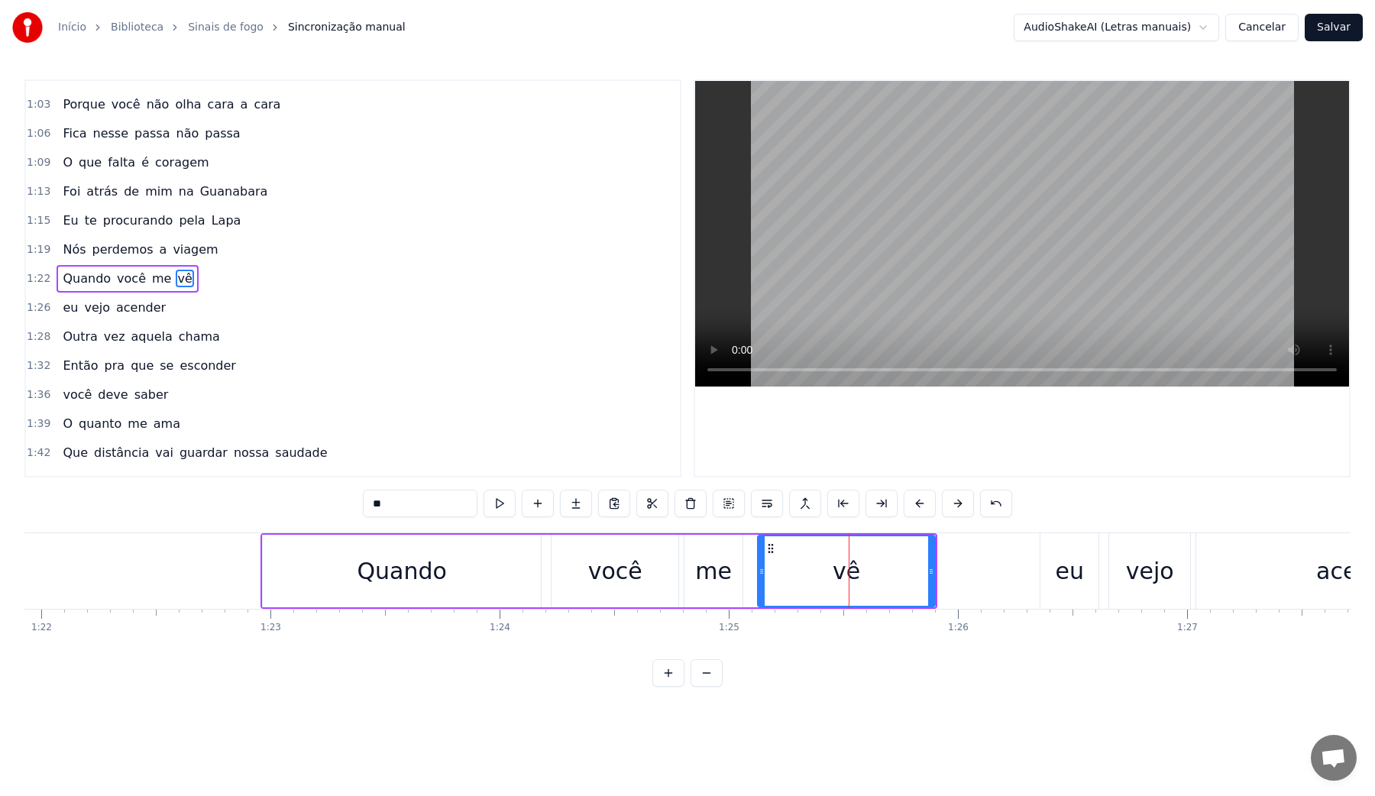
click at [893, 246] on video at bounding box center [1022, 234] width 654 height 306
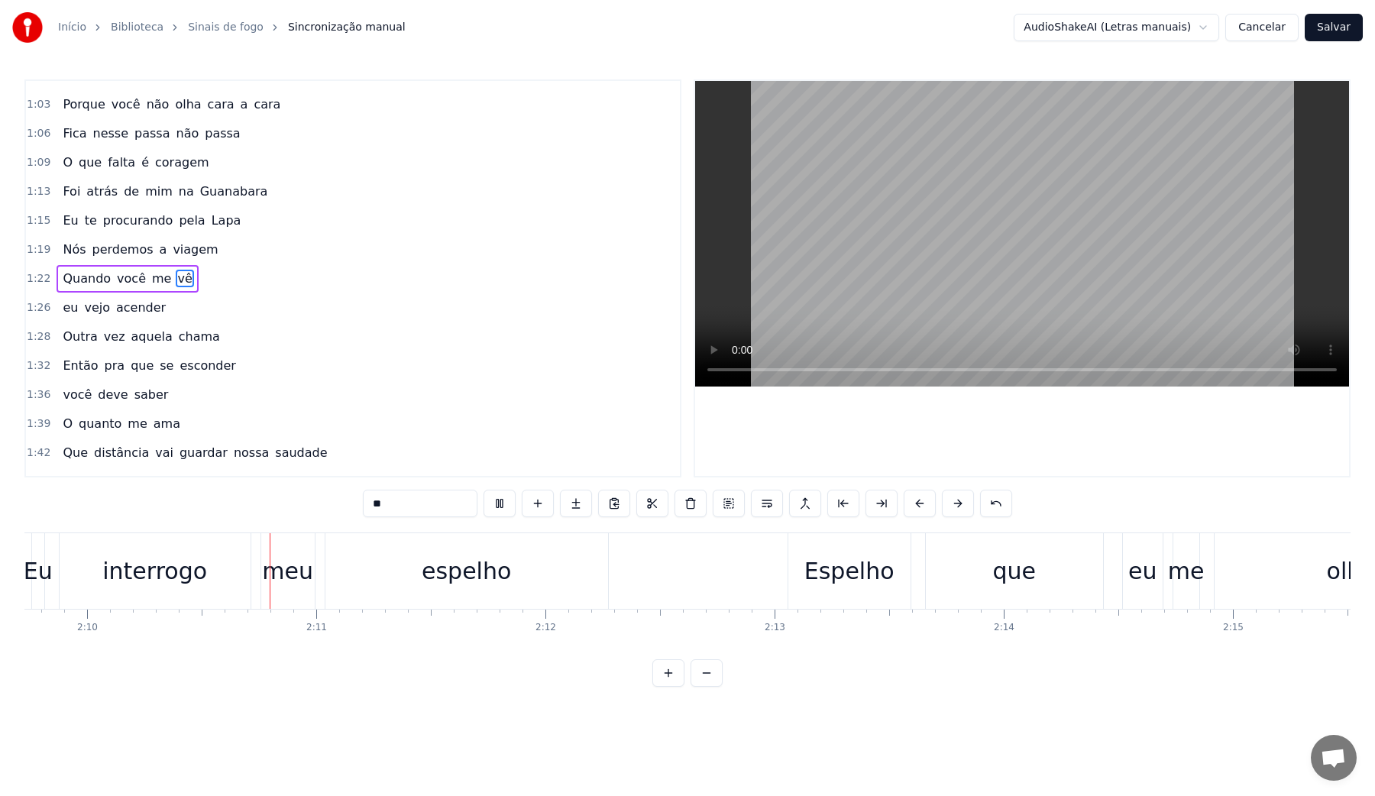
scroll to position [0, 29739]
click at [1026, 115] on video at bounding box center [1022, 234] width 654 height 306
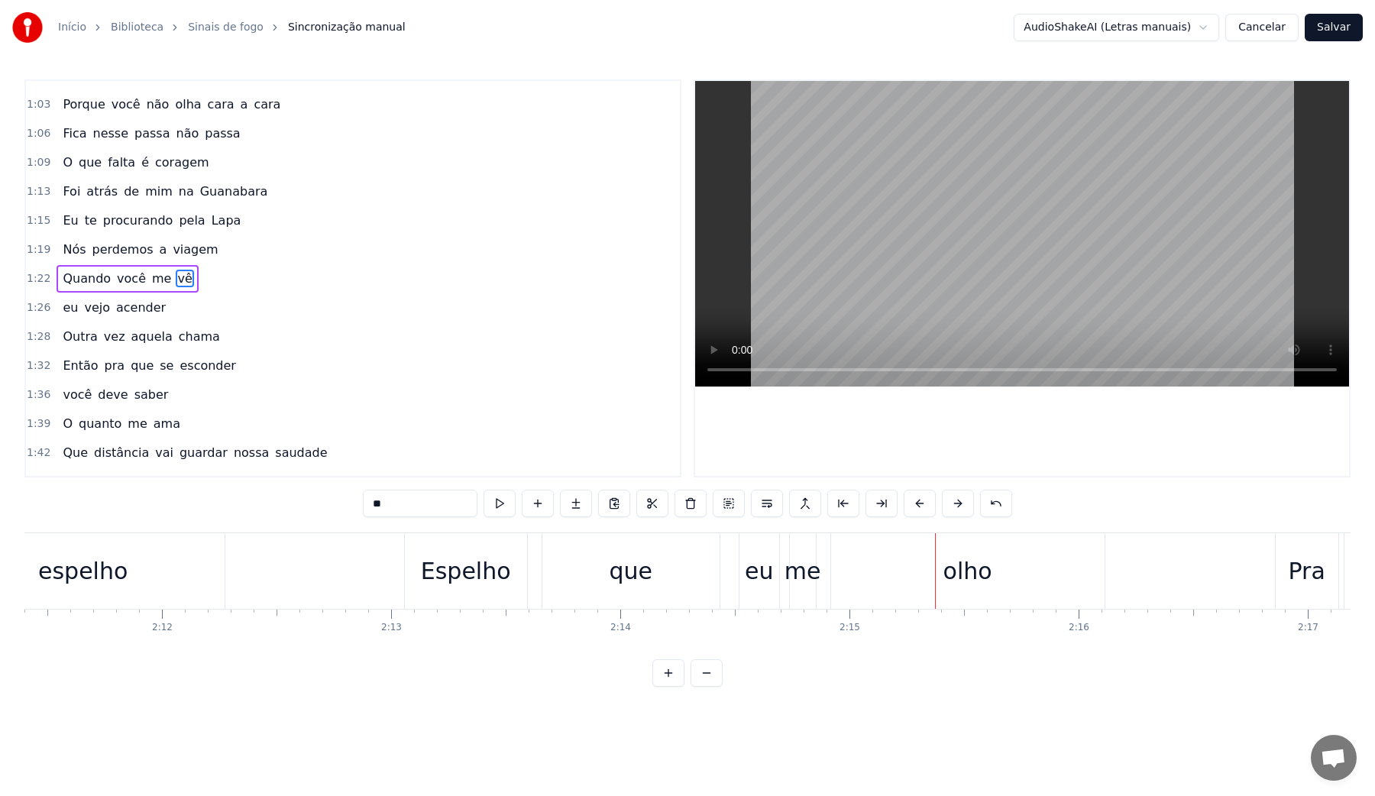
scroll to position [0, 30109]
click at [460, 573] on div "Espelho" at bounding box center [474, 571] width 90 height 34
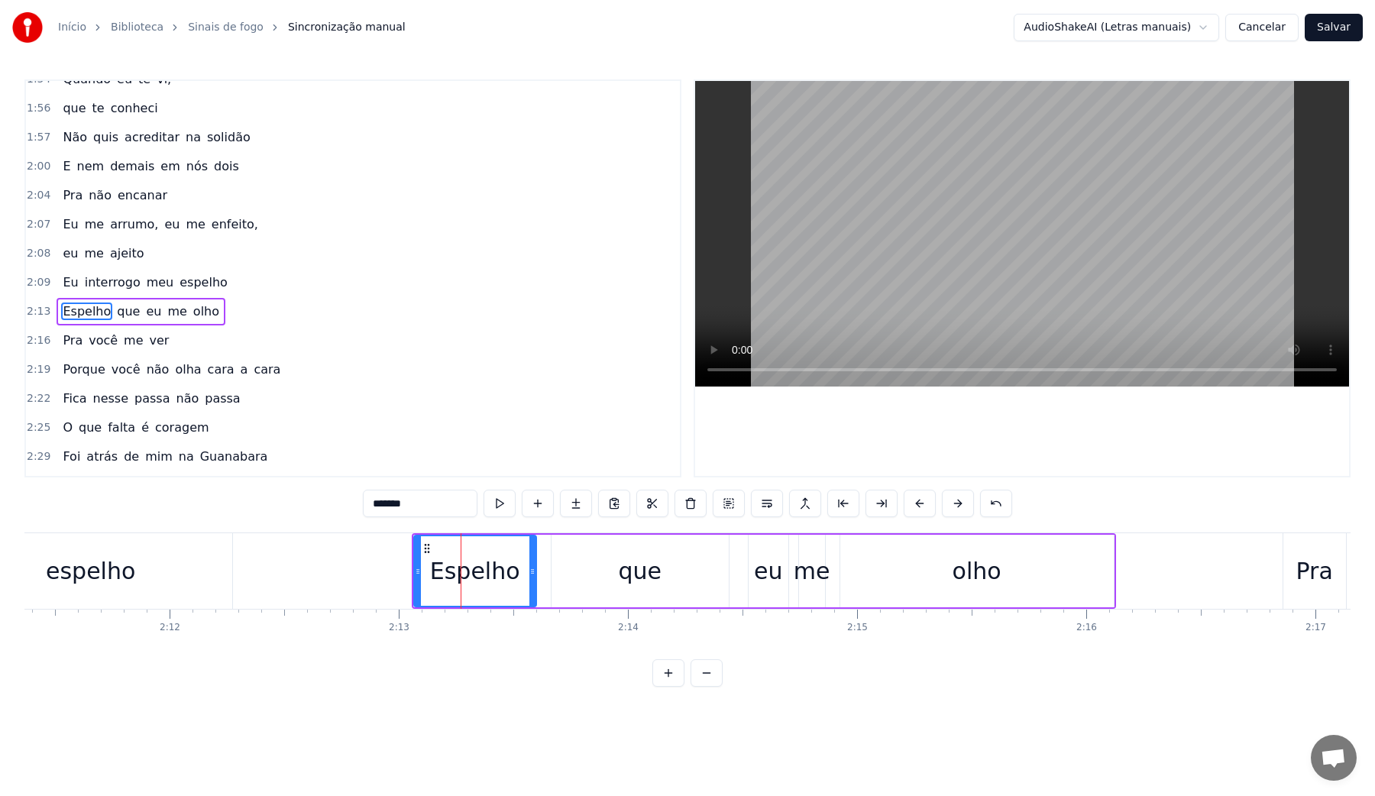
scroll to position [1094, 0]
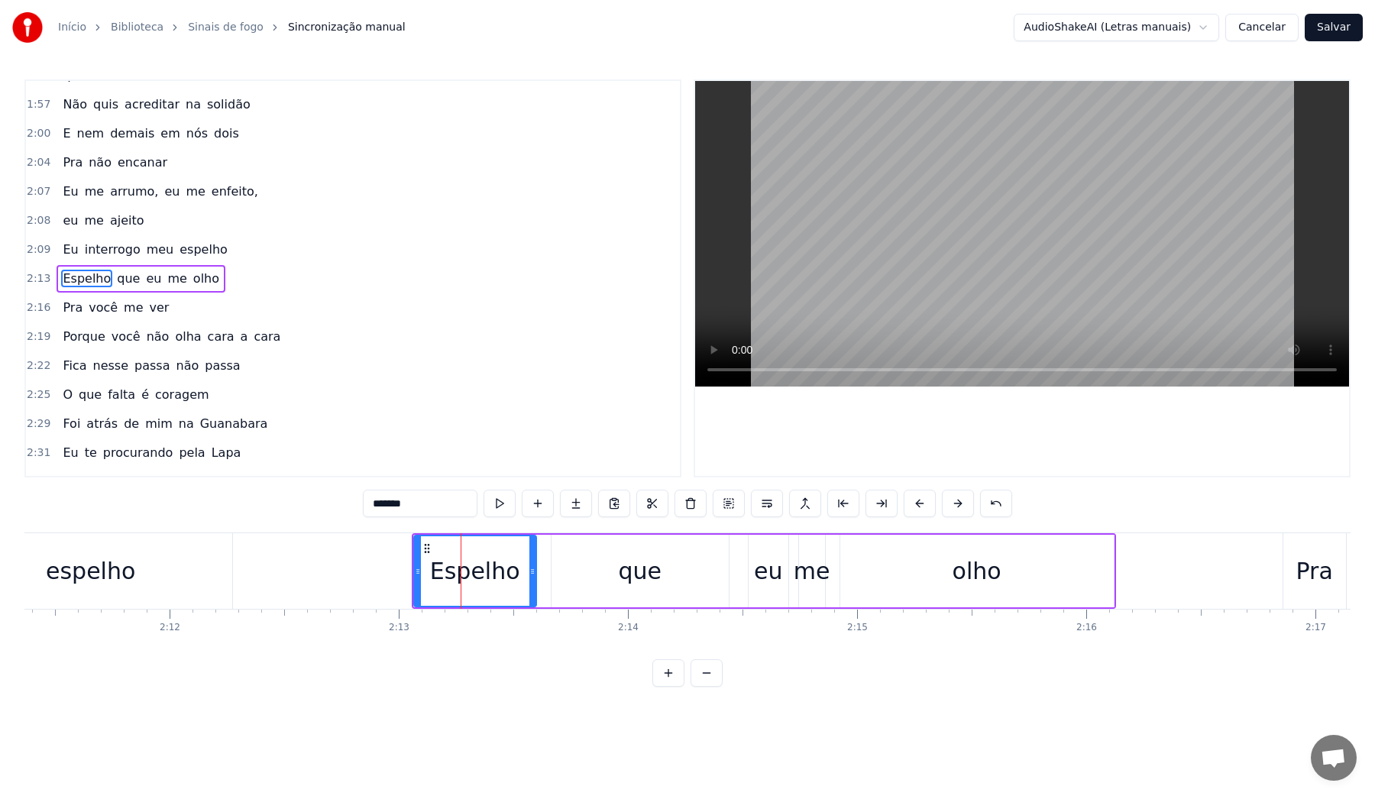
click at [838, 287] on video at bounding box center [1022, 234] width 654 height 306
click at [581, 577] on div "que" at bounding box center [640, 571] width 177 height 73
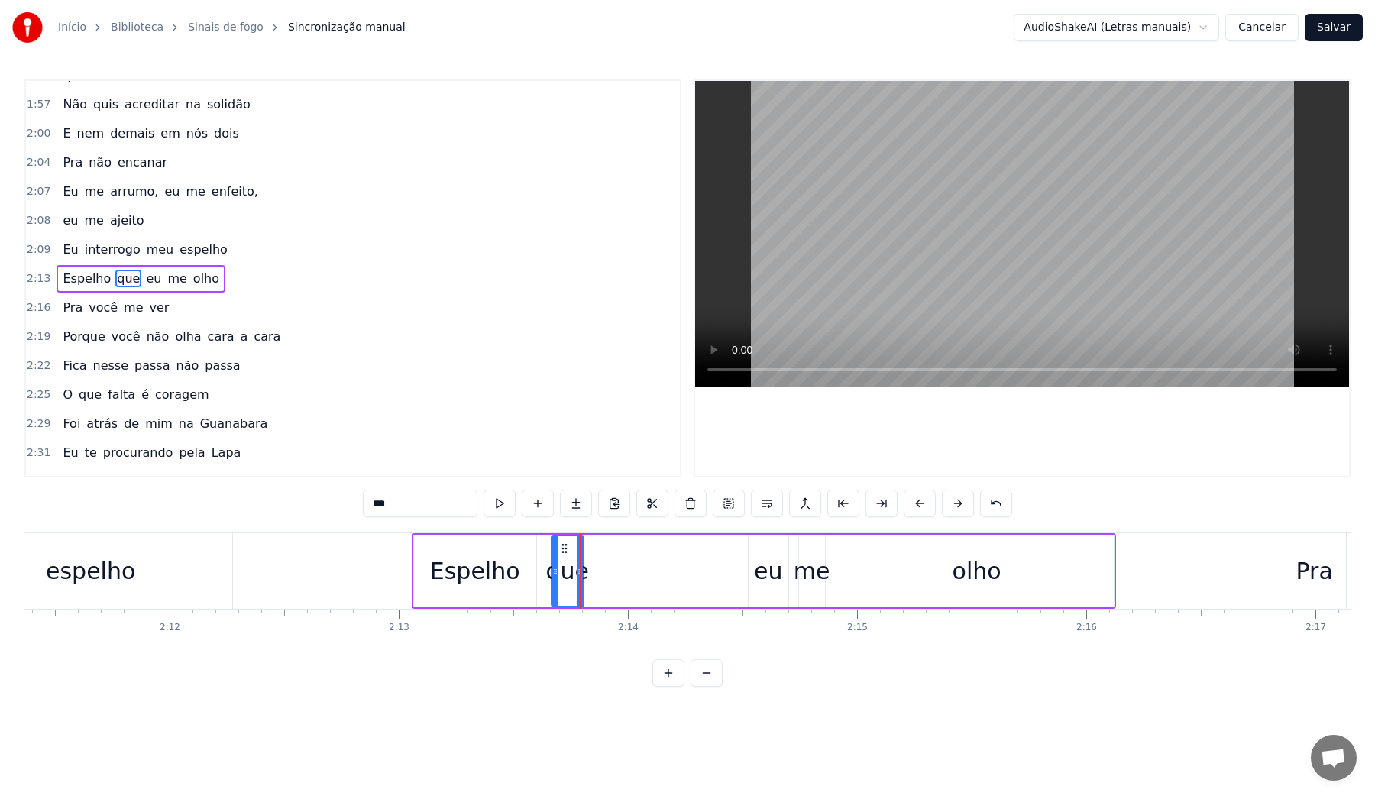
drag, startPoint x: 725, startPoint y: 572, endPoint x: 580, endPoint y: 567, distance: 145.3
click at [580, 567] on icon at bounding box center [580, 571] width 6 height 12
click at [752, 572] on div "eu" at bounding box center [769, 571] width 40 height 73
type input "**"
click at [751, 571] on div at bounding box center [751, 571] width 1 height 76
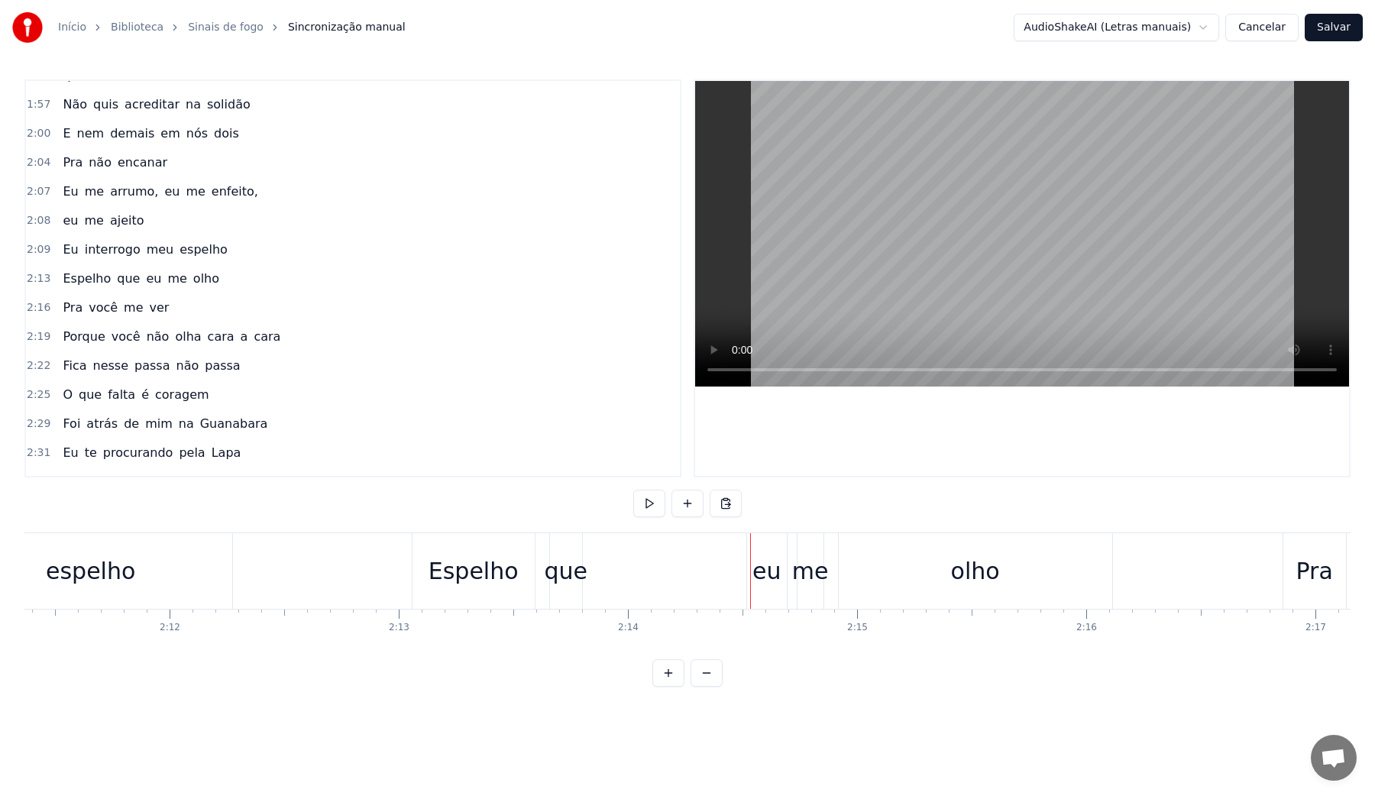
click at [754, 571] on div "eu" at bounding box center [767, 571] width 28 height 34
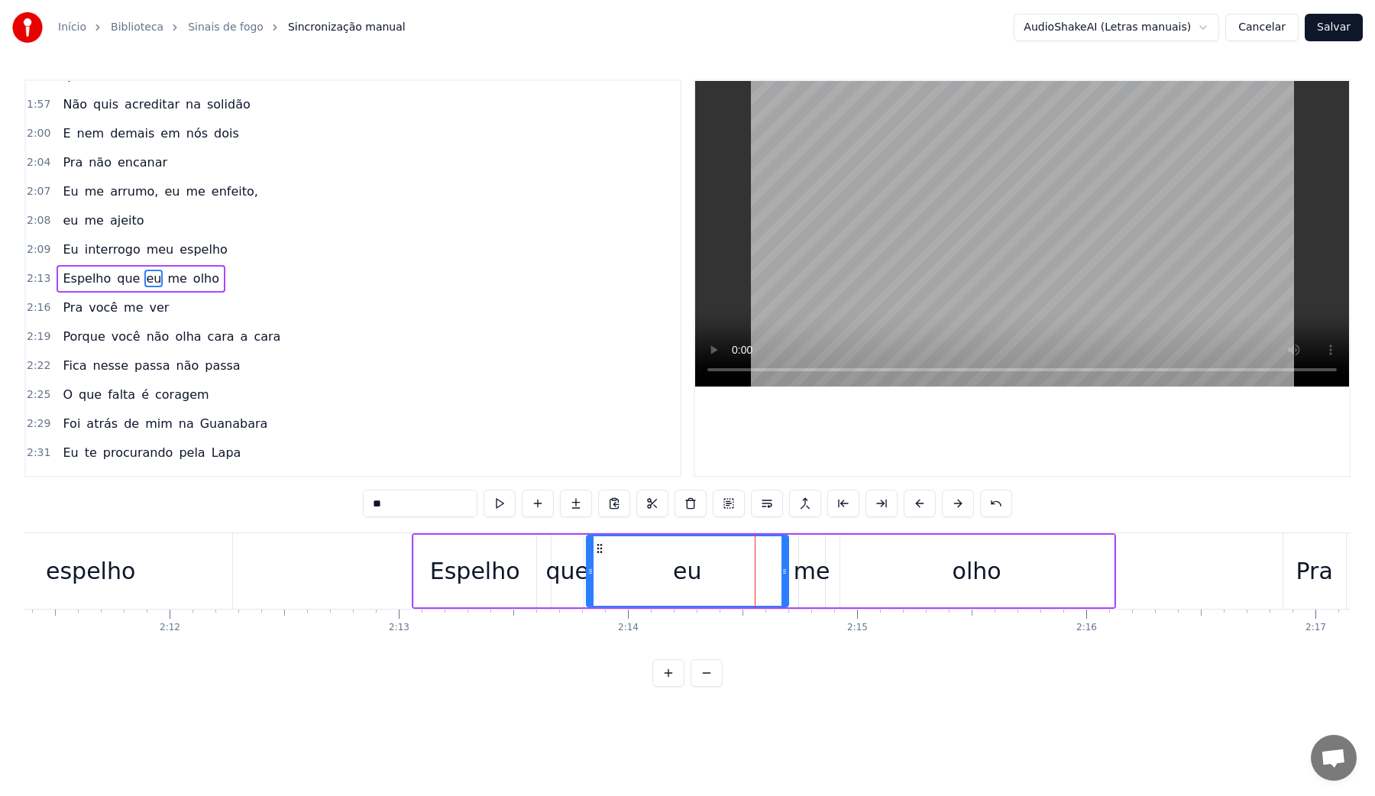
drag, startPoint x: 752, startPoint y: 572, endPoint x: 590, endPoint y: 560, distance: 162.4
click at [590, 560] on div at bounding box center [591, 571] width 6 height 70
click at [435, 558] on div "Espelho" at bounding box center [475, 571] width 90 height 34
type input "*******"
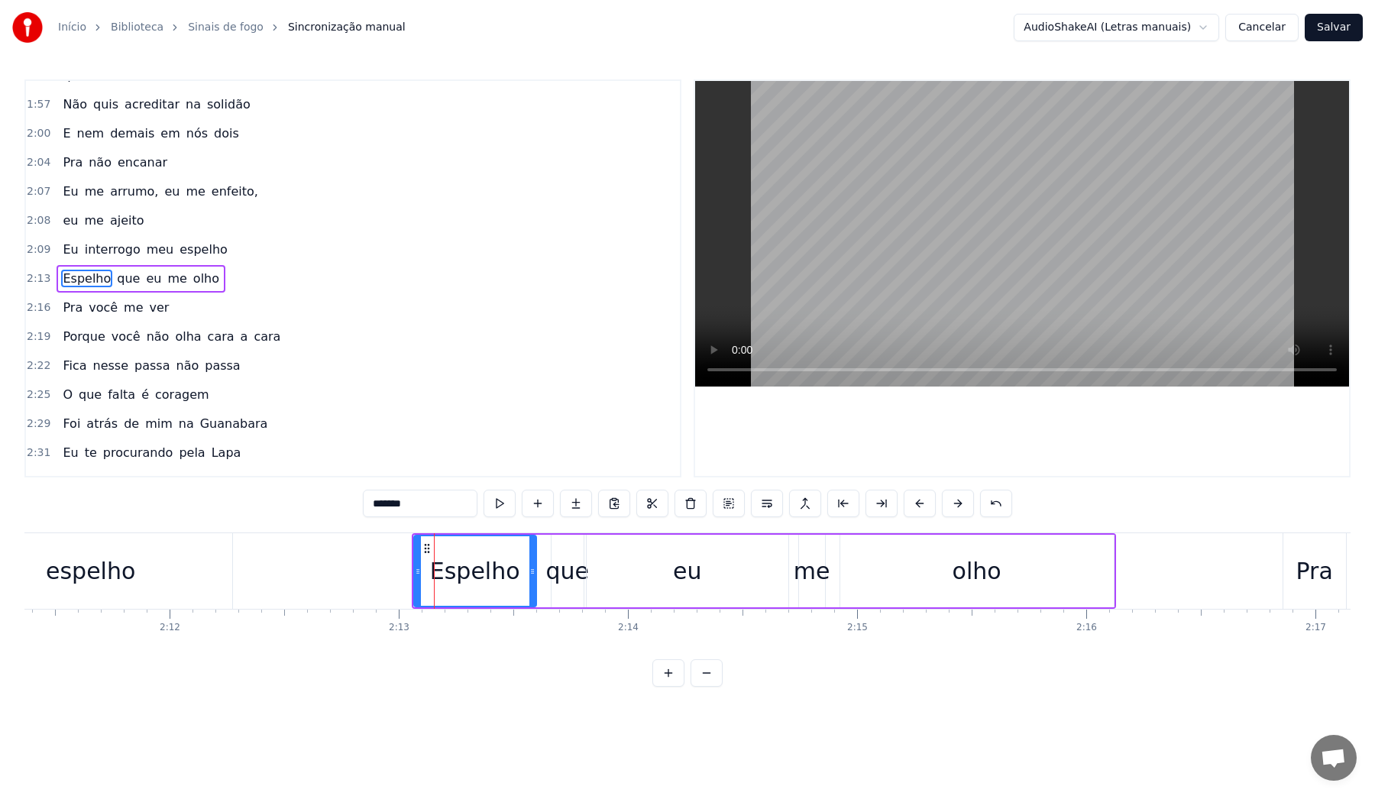
click at [927, 235] on video at bounding box center [1022, 234] width 654 height 306
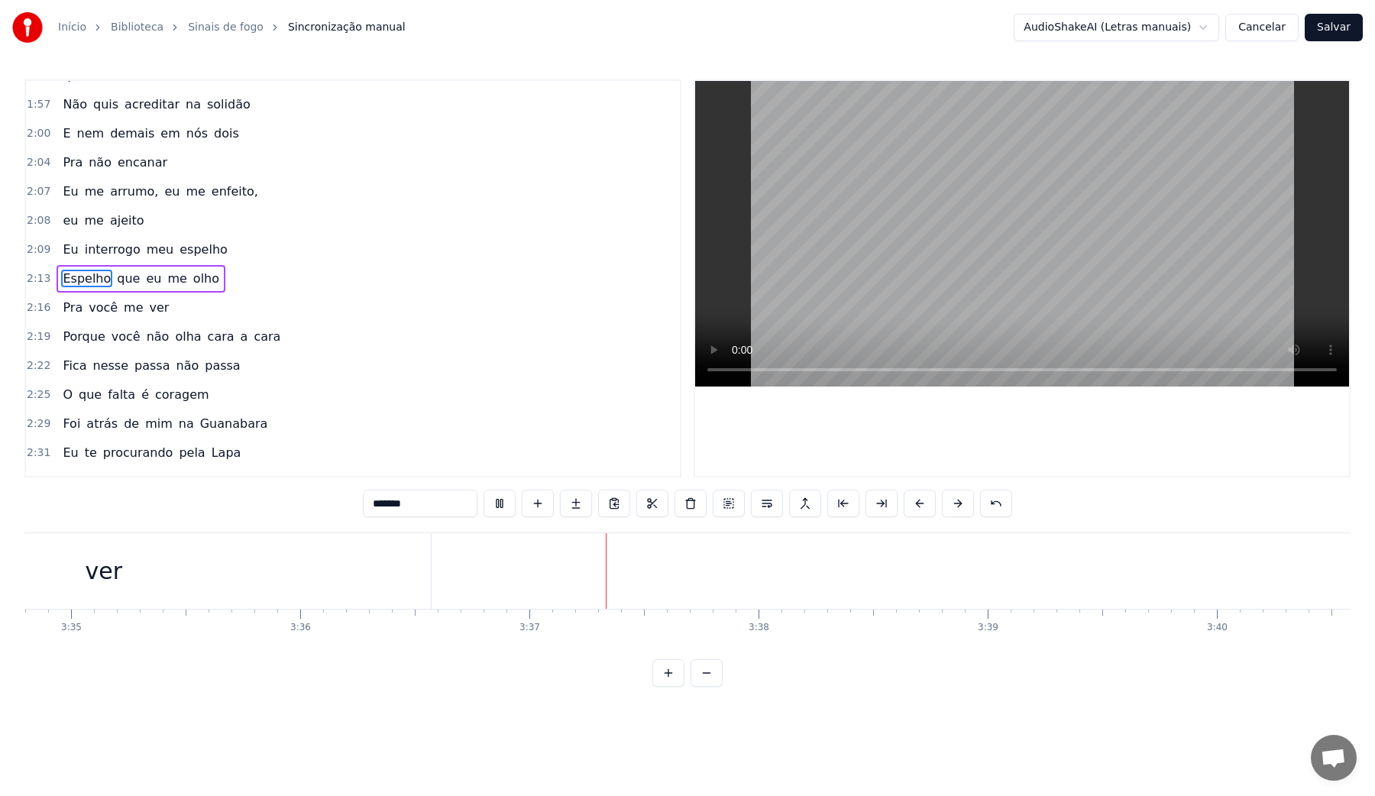
scroll to position [0, 49251]
click at [1339, 30] on button "Salvar" at bounding box center [1334, 28] width 58 height 28
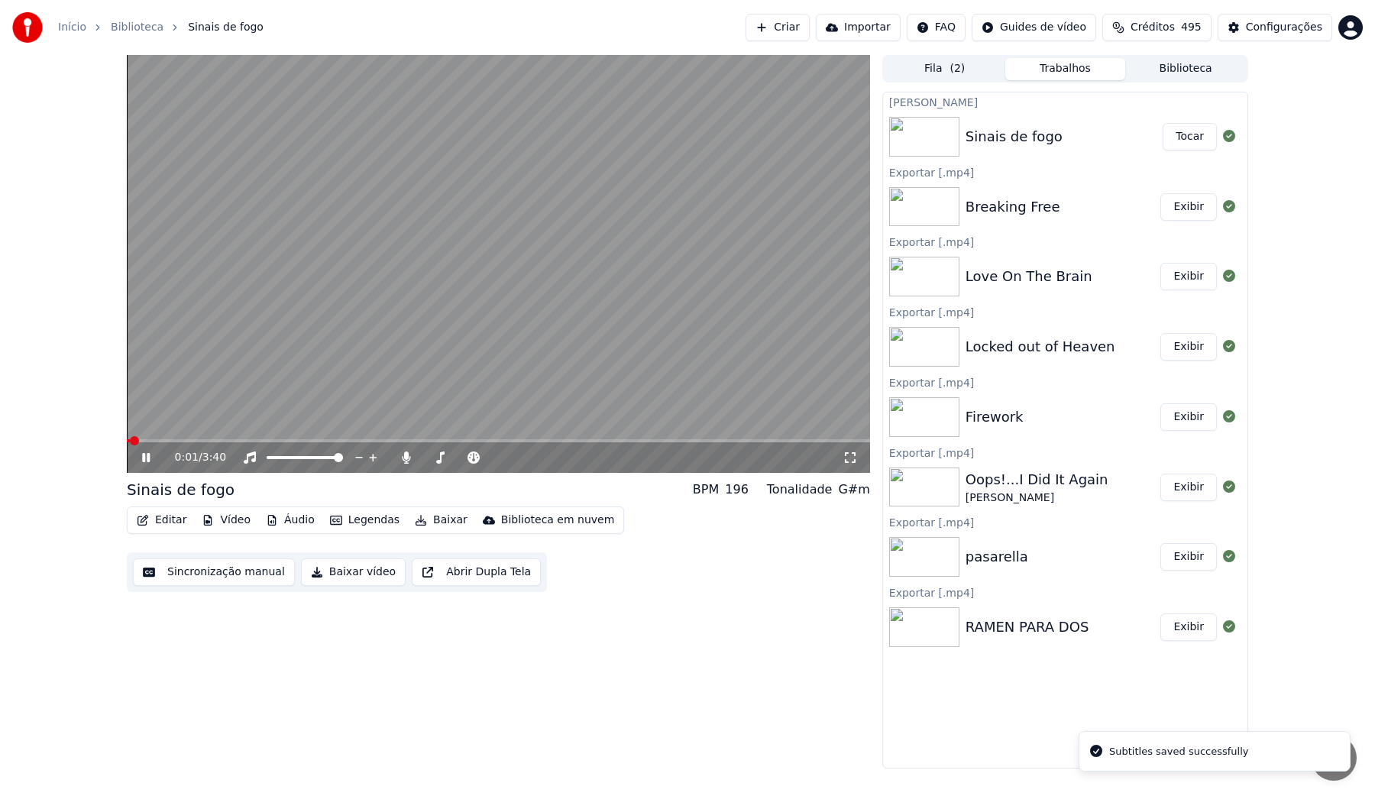
click at [323, 568] on button "Baixar vídeo" at bounding box center [353, 572] width 105 height 28
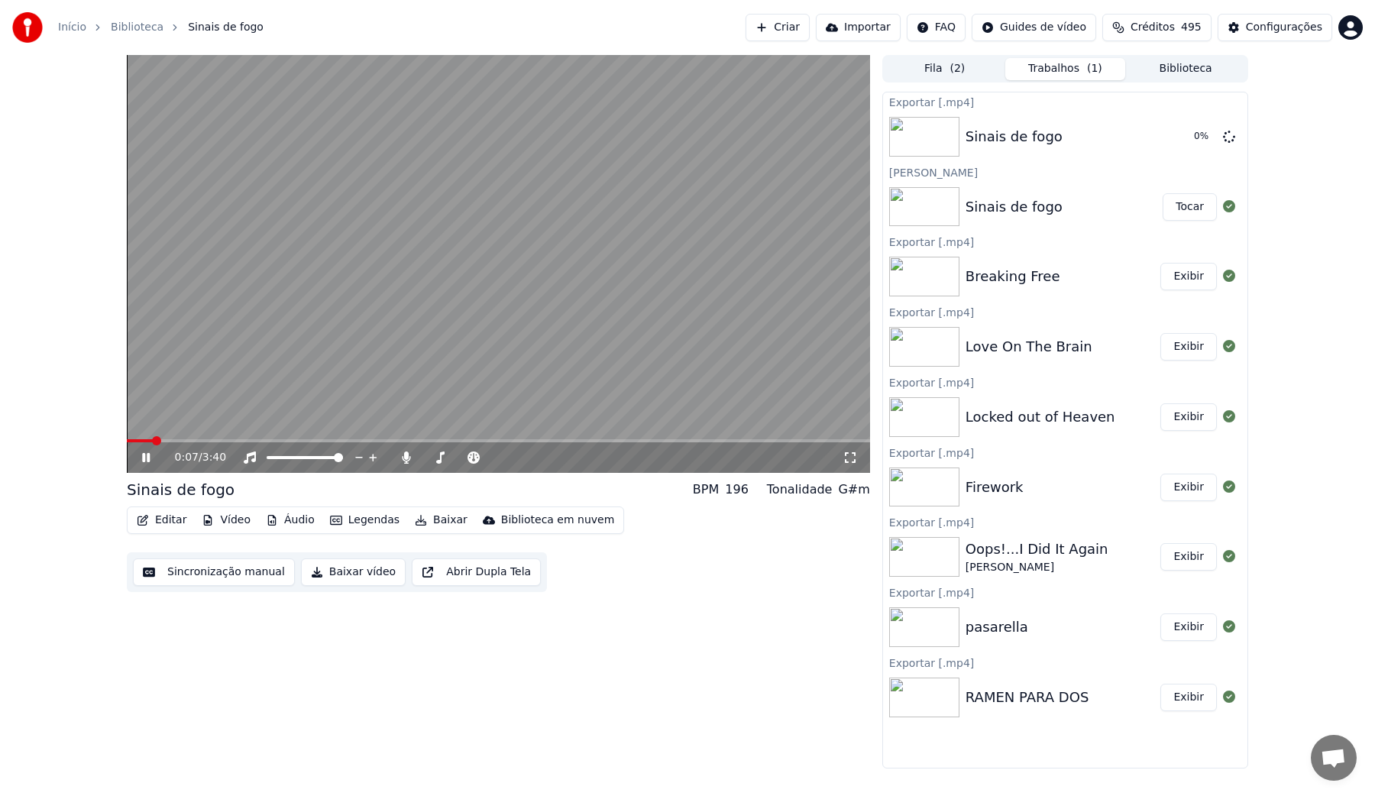
click at [503, 217] on video at bounding box center [498, 264] width 743 height 418
